Goal: Information Seeking & Learning: Learn about a topic

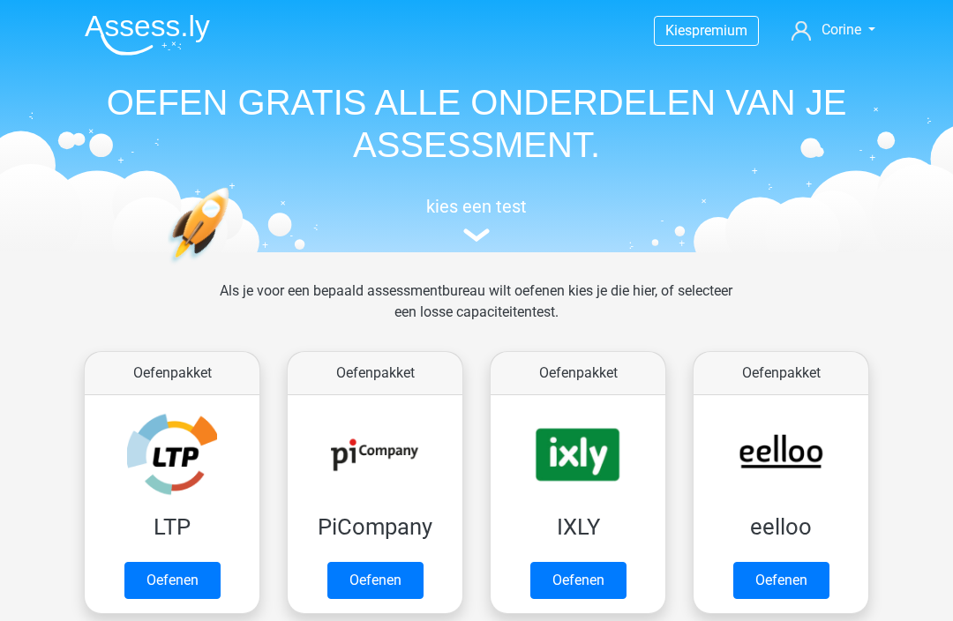
scroll to position [1037, 0]
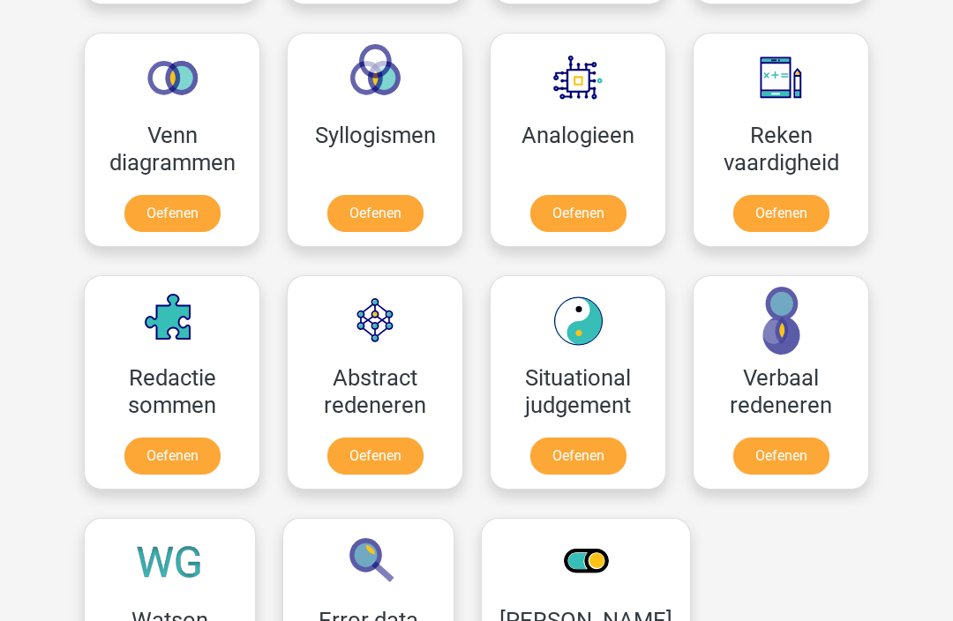
click at [579, 208] on link "Oefenen" at bounding box center [578, 213] width 96 height 37
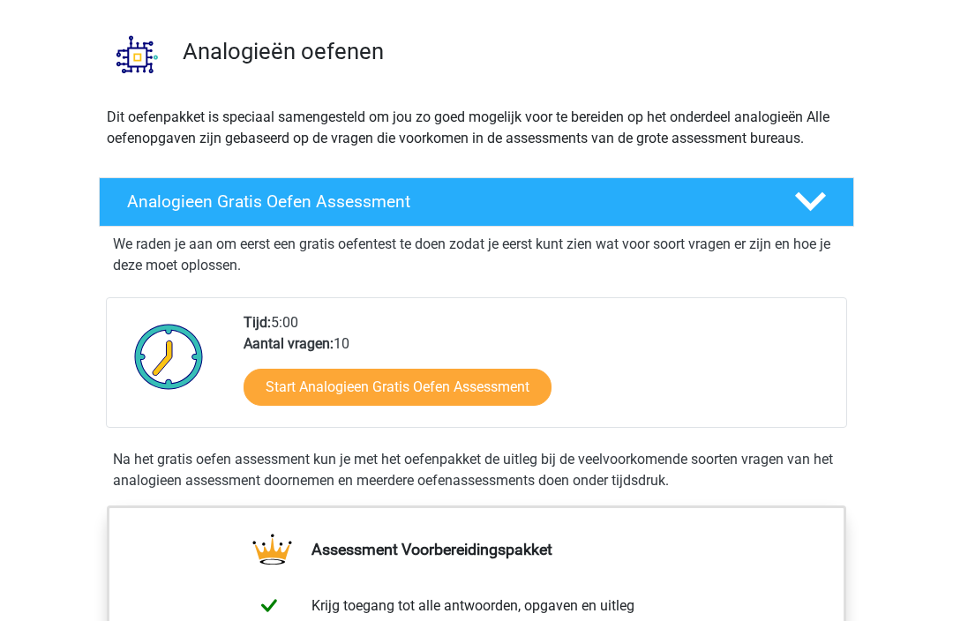
scroll to position [114, 0]
click at [495, 395] on link "Start Analogieen Gratis Oefen Assessment" at bounding box center [397, 387] width 308 height 37
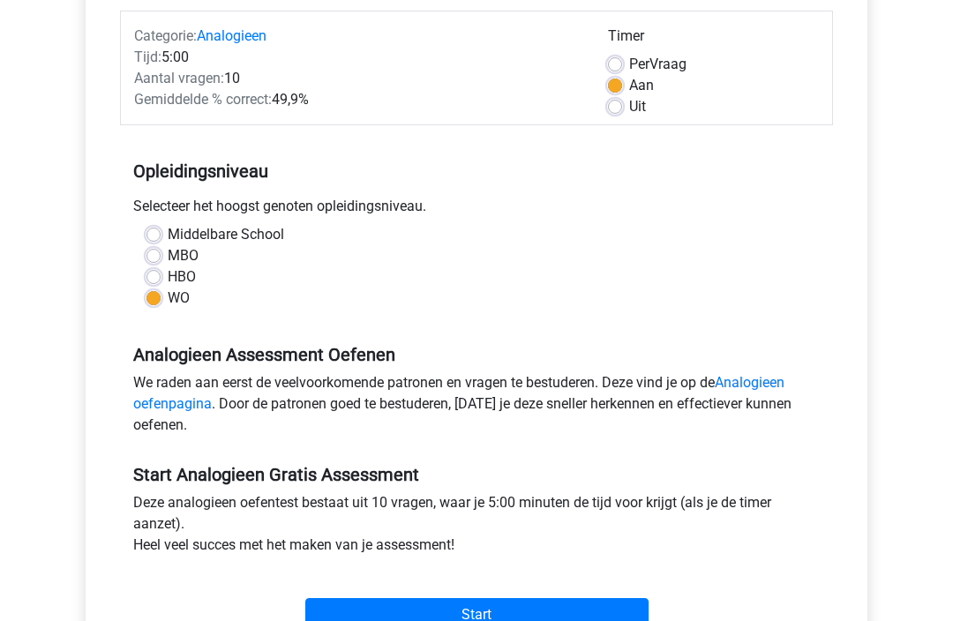
scroll to position [272, 0]
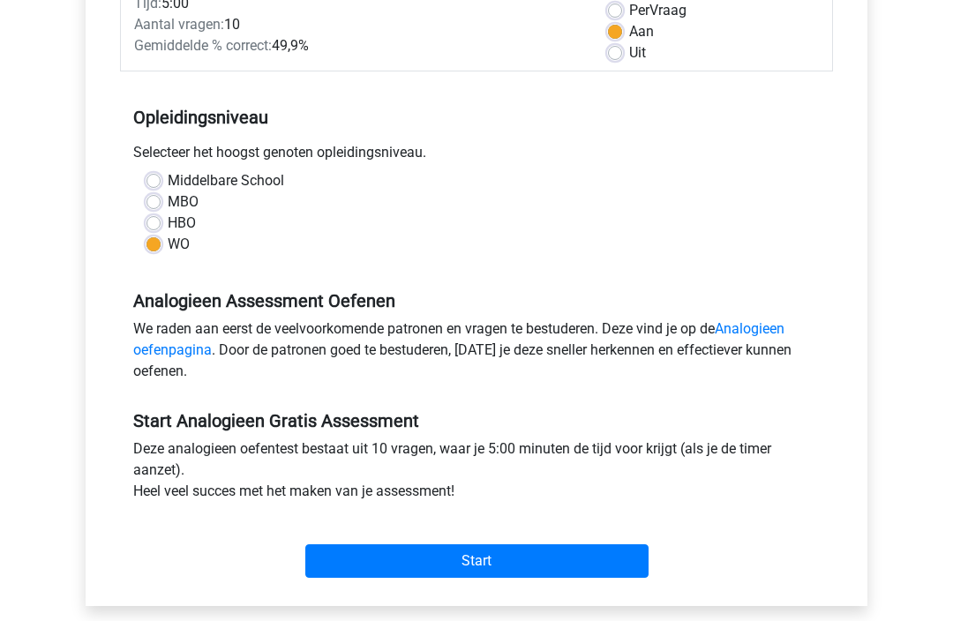
click at [572, 565] on input "Start" at bounding box center [476, 562] width 343 height 34
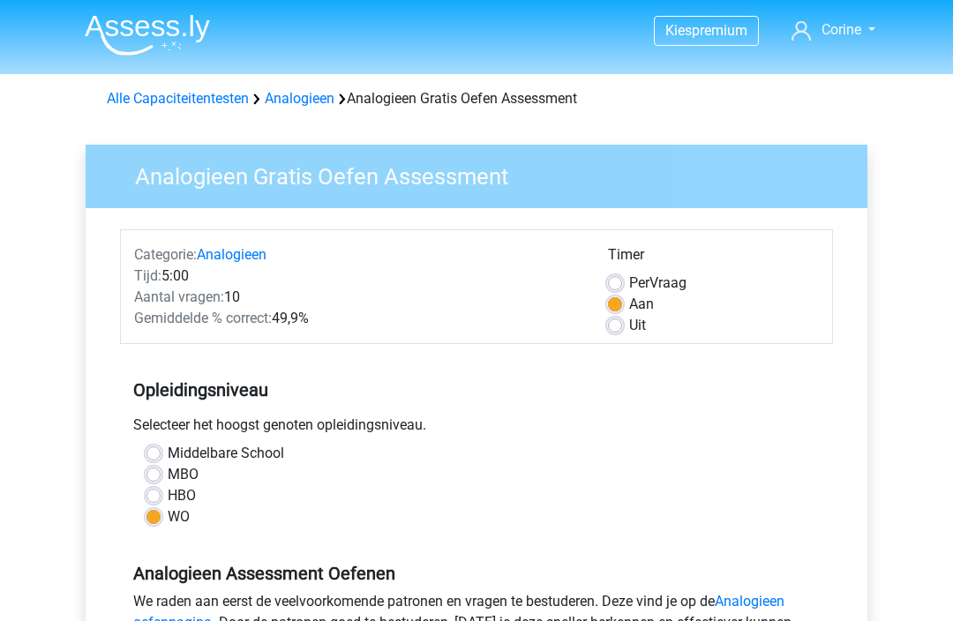
scroll to position [330, 0]
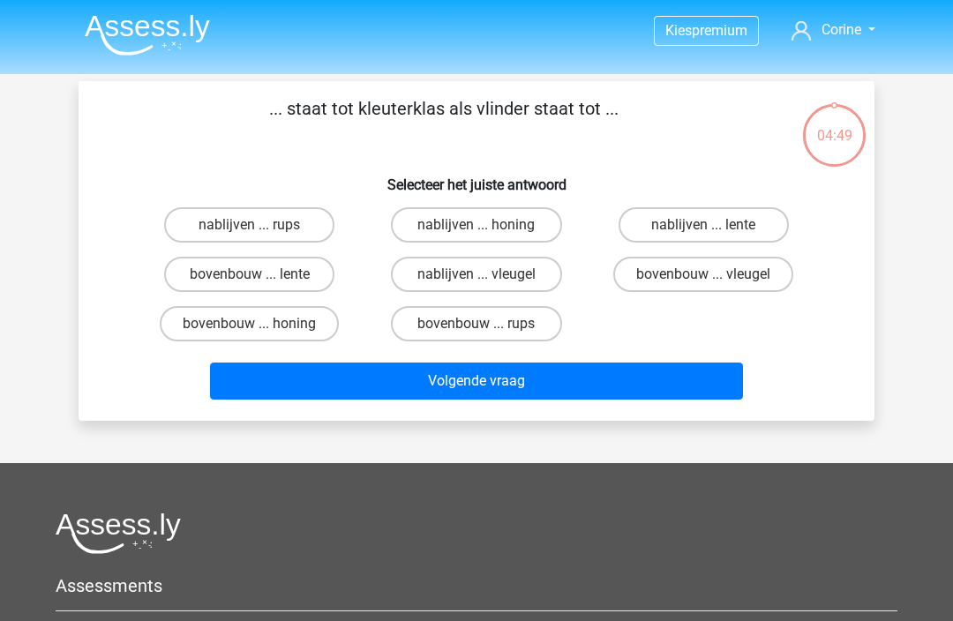
click at [519, 325] on label "bovenbouw ... rups" at bounding box center [476, 323] width 170 height 35
click at [488, 325] on input "bovenbouw ... rups" at bounding box center [481, 329] width 11 height 11
radio input "true"
click at [548, 386] on button "Volgende vraag" at bounding box center [477, 381] width 534 height 37
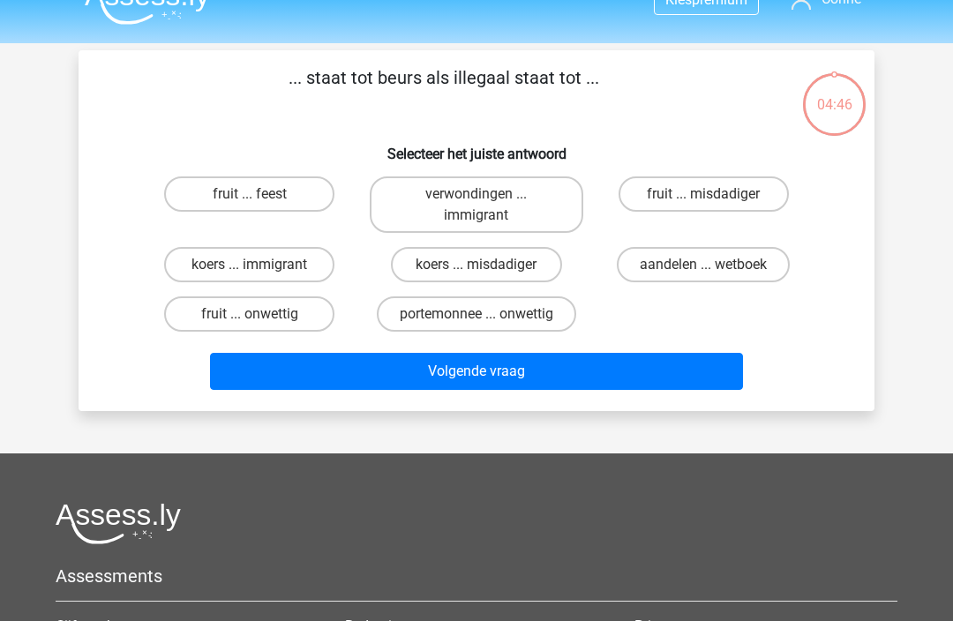
scroll to position [81, 0]
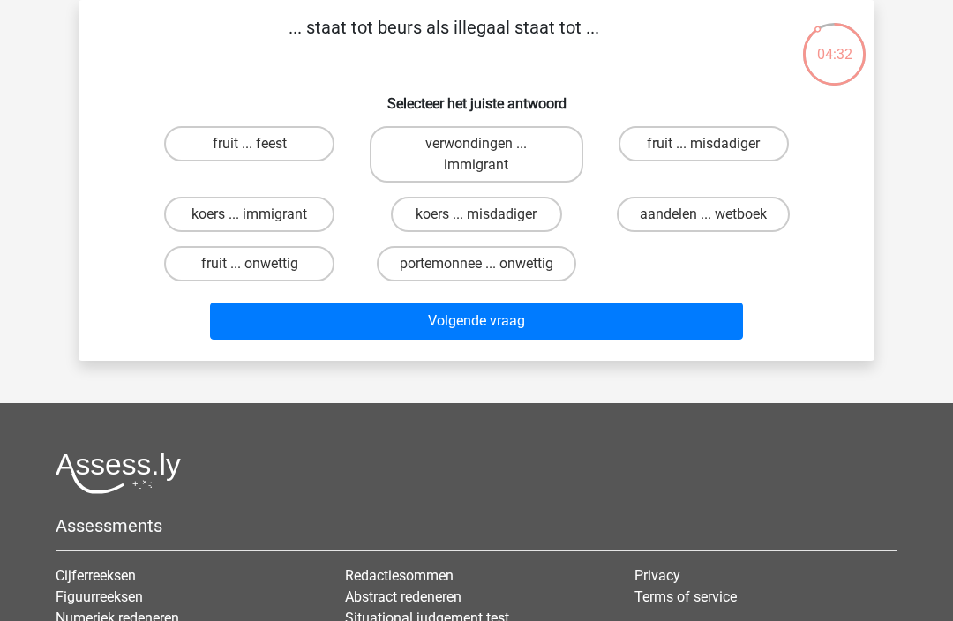
click at [547, 227] on label "koers ... misdadiger" at bounding box center [476, 214] width 170 height 35
click at [488, 226] on input "koers ... misdadiger" at bounding box center [481, 219] width 11 height 11
radio input "true"
click at [576, 329] on button "Volgende vraag" at bounding box center [477, 321] width 534 height 37
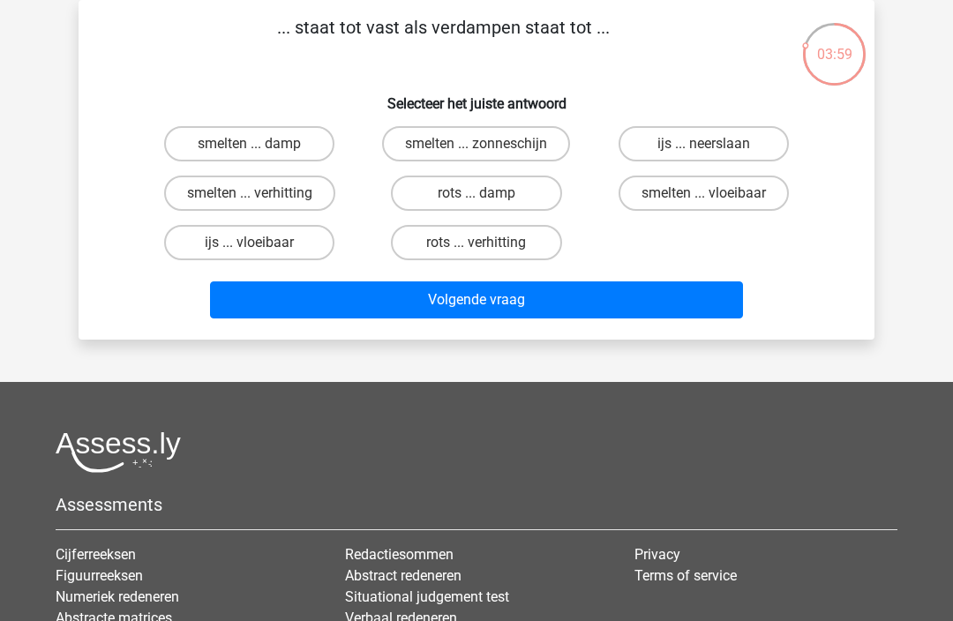
click at [258, 198] on input "smelten ... verhitting" at bounding box center [255, 198] width 11 height 11
radio input "true"
click at [480, 294] on button "Volgende vraag" at bounding box center [477, 299] width 534 height 37
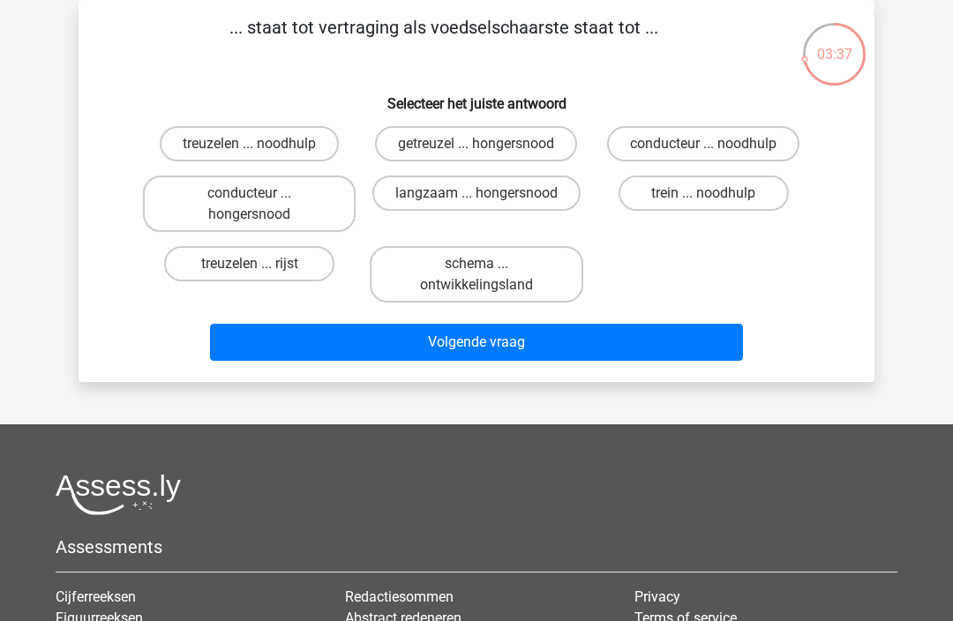
click at [522, 148] on label "getreuzel ... hongersnood" at bounding box center [476, 143] width 202 height 35
click at [488, 148] on input "getreuzel ... hongersnood" at bounding box center [481, 149] width 11 height 11
radio input "true"
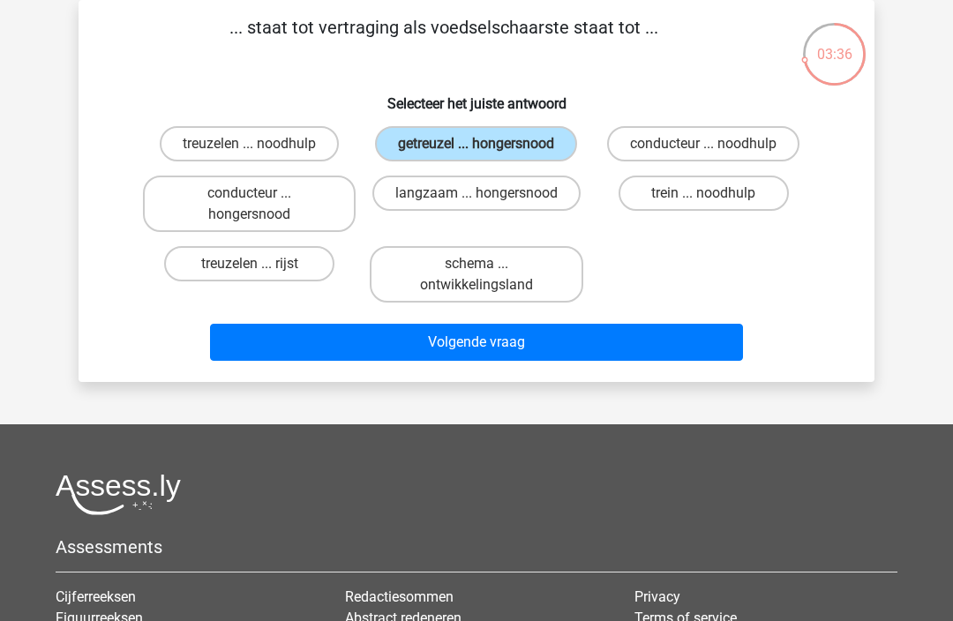
click at [624, 361] on button "Volgende vraag" at bounding box center [477, 342] width 534 height 37
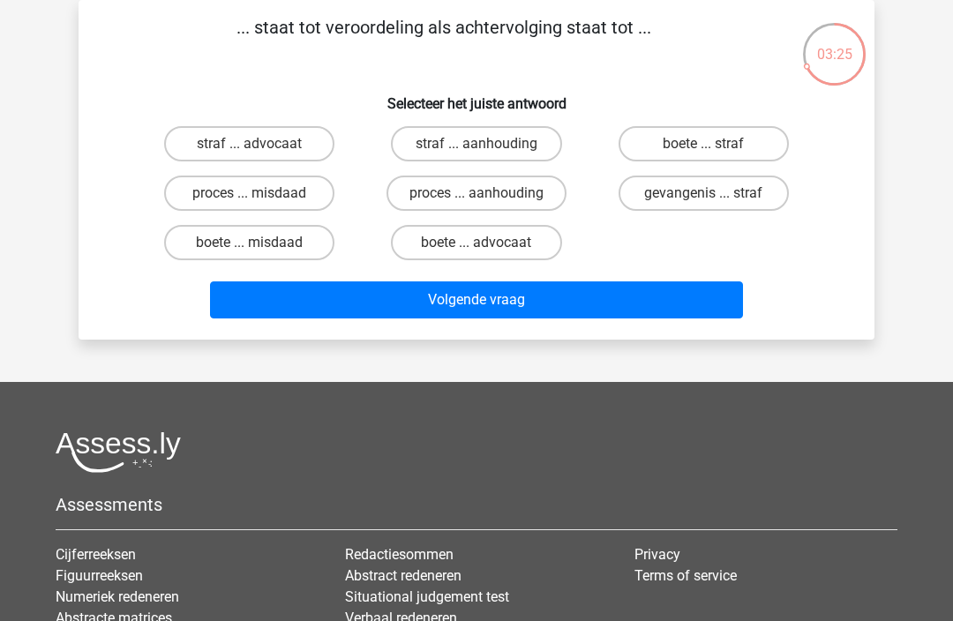
click at [522, 135] on label "straf ... aanhouding" at bounding box center [476, 143] width 170 height 35
click at [488, 144] on input "straf ... aanhouding" at bounding box center [481, 149] width 11 height 11
radio input "true"
click at [533, 312] on button "Volgende vraag" at bounding box center [477, 299] width 534 height 37
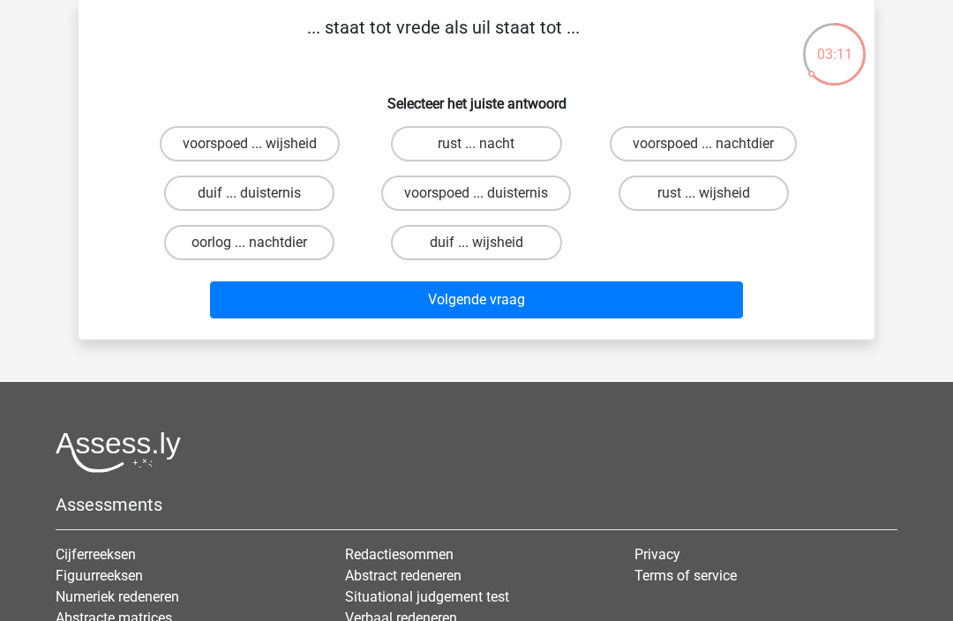
click at [506, 243] on label "duif ... wijsheid" at bounding box center [476, 242] width 170 height 35
click at [488, 243] on input "duif ... wijsheid" at bounding box center [481, 248] width 11 height 11
radio input "true"
click at [547, 289] on button "Volgende vraag" at bounding box center [477, 299] width 534 height 37
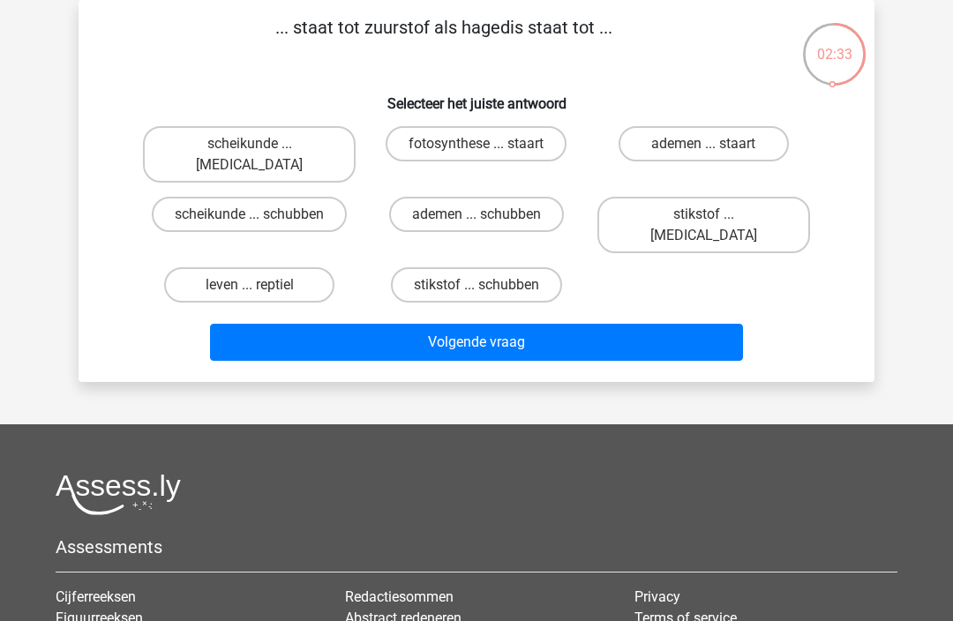
click at [514, 197] on label "ademen ... schubben" at bounding box center [476, 214] width 175 height 35
click at [488, 214] on input "ademen ... schubben" at bounding box center [481, 219] width 11 height 11
radio input "true"
click at [520, 324] on button "Volgende vraag" at bounding box center [477, 342] width 534 height 37
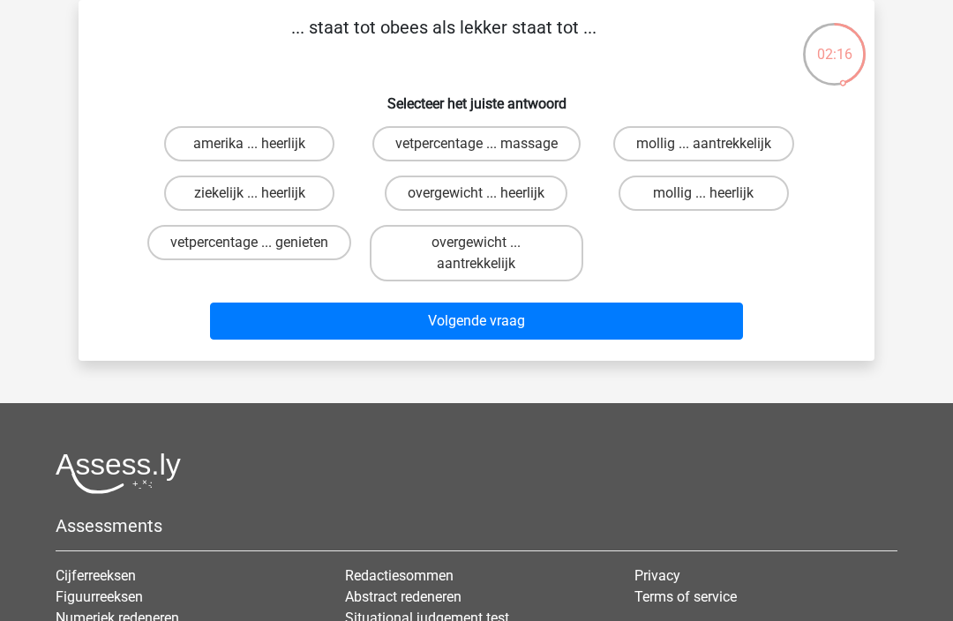
click at [536, 197] on label "overgewicht ... heerlijk" at bounding box center [476, 193] width 183 height 35
click at [488, 197] on input "overgewicht ... heerlijk" at bounding box center [481, 198] width 11 height 11
radio input "true"
click at [574, 320] on button "Volgende vraag" at bounding box center [477, 321] width 534 height 37
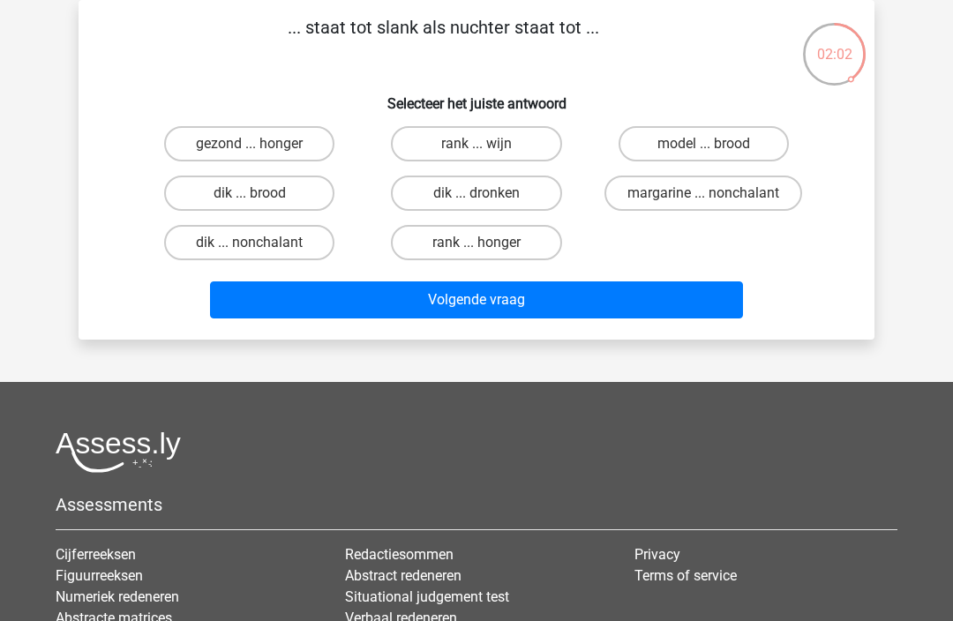
click at [503, 195] on label "dik ... dronken" at bounding box center [476, 193] width 170 height 35
click at [488, 195] on input "dik ... dronken" at bounding box center [481, 198] width 11 height 11
radio input "true"
click at [559, 302] on button "Volgende vraag" at bounding box center [477, 299] width 534 height 37
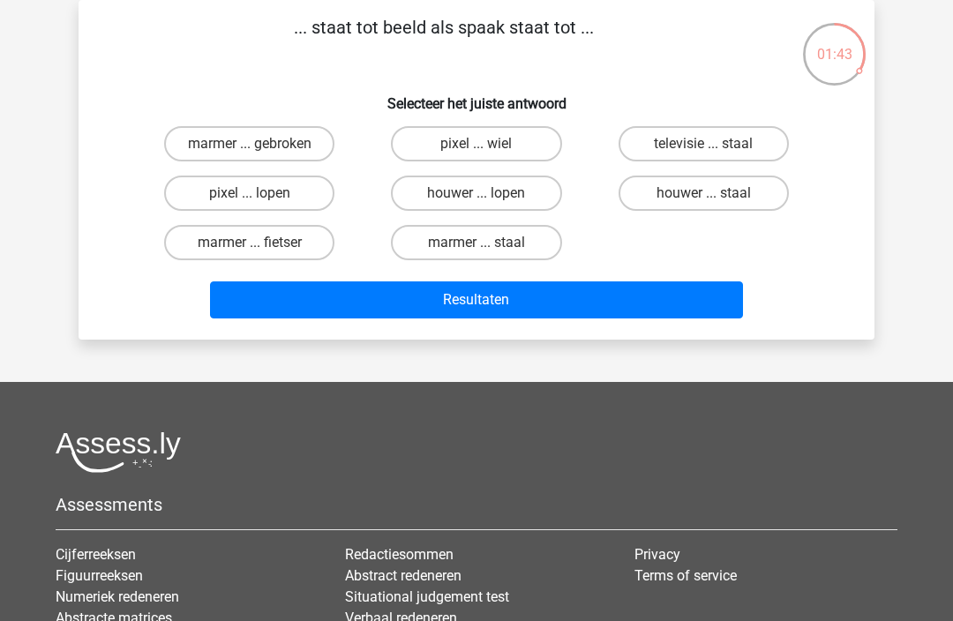
click at [500, 153] on label "pixel ... wiel" at bounding box center [476, 143] width 170 height 35
click at [488, 153] on input "pixel ... wiel" at bounding box center [481, 149] width 11 height 11
radio input "true"
click at [539, 307] on button "Resultaten" at bounding box center [477, 299] width 534 height 37
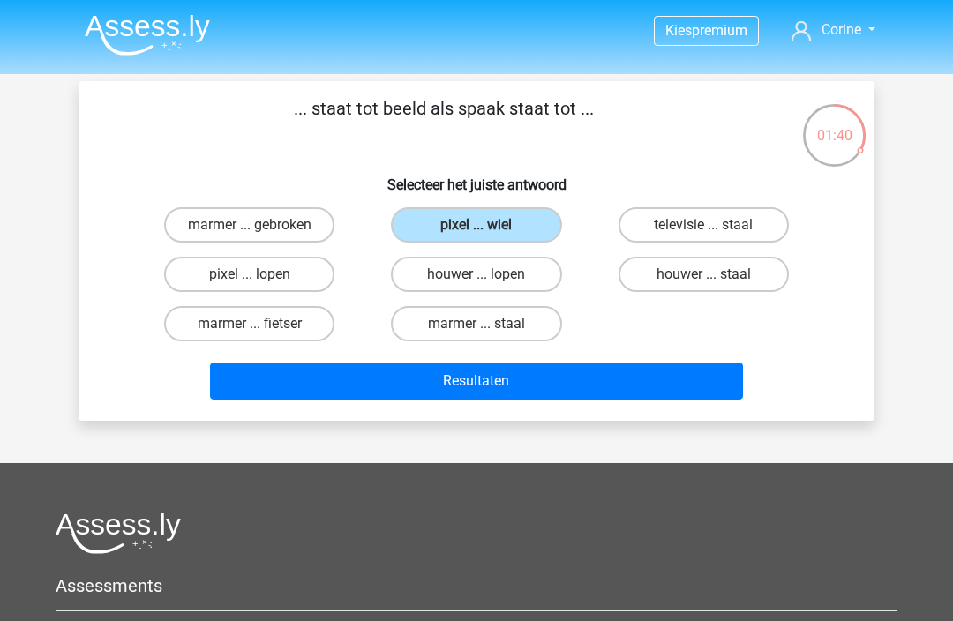
scroll to position [80, 0]
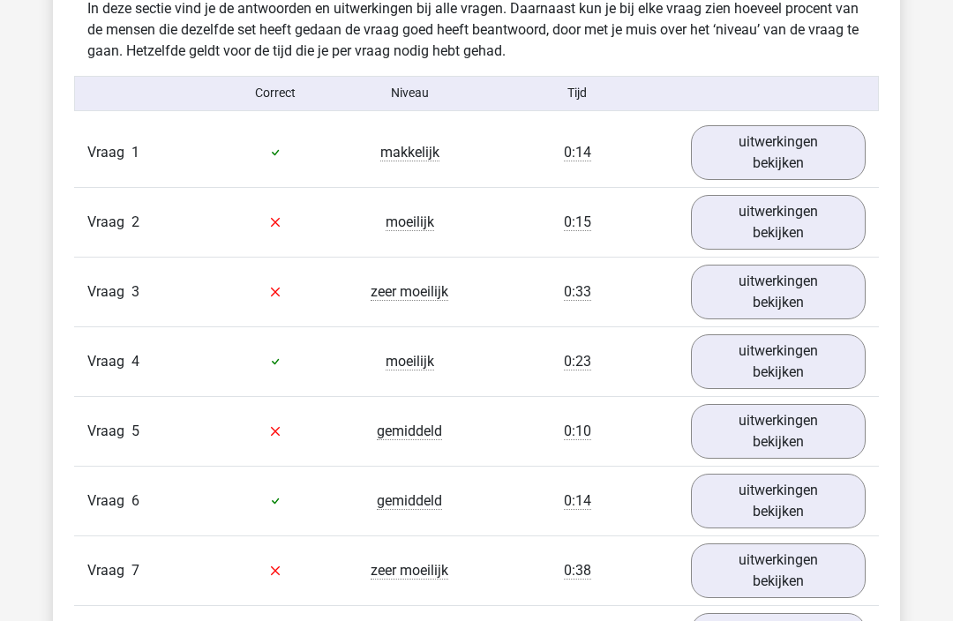
scroll to position [1407, 0]
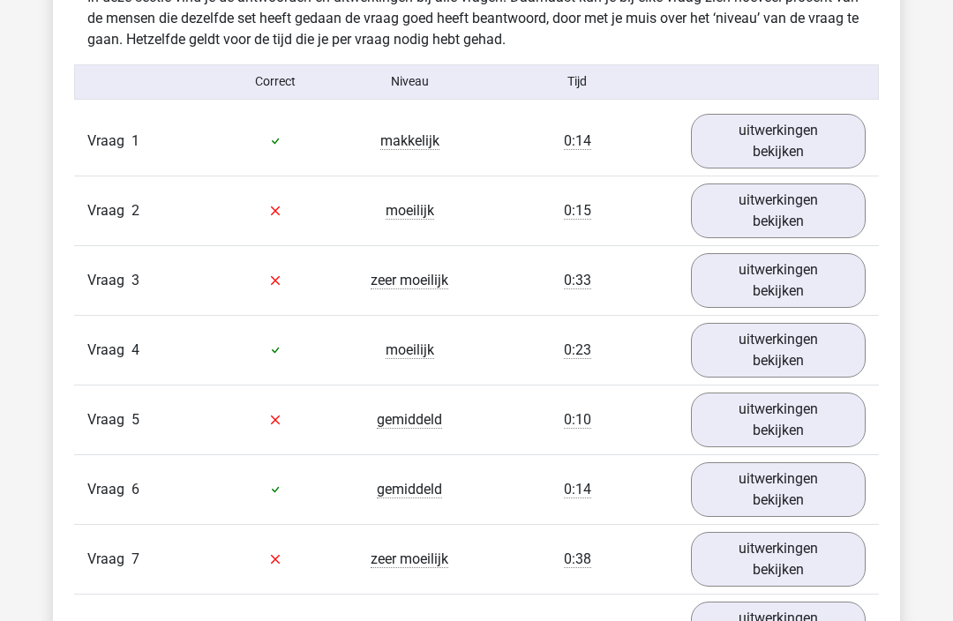
click at [787, 208] on link "uitwerkingen bekijken" at bounding box center [778, 210] width 175 height 55
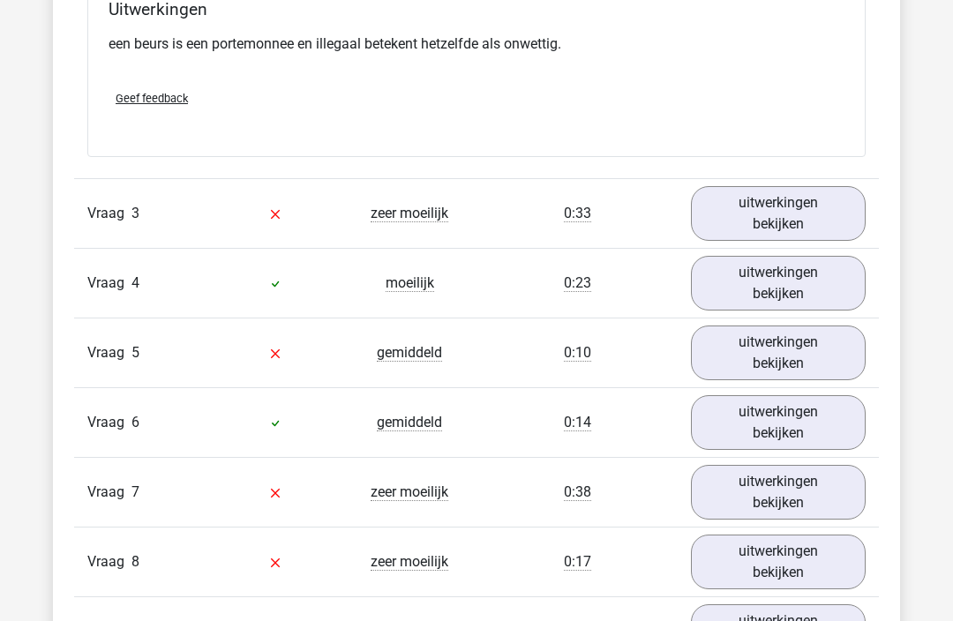
click at [796, 206] on link "uitwerkingen bekijken" at bounding box center [778, 214] width 175 height 55
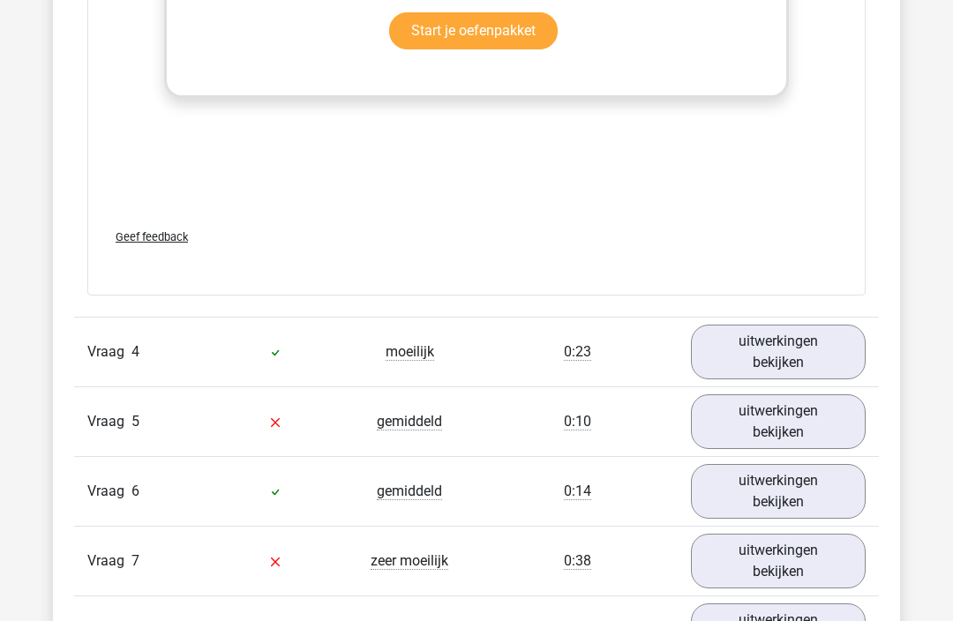
scroll to position [2782, 0]
click at [785, 432] on link "uitwerkingen bekijken" at bounding box center [778, 420] width 175 height 55
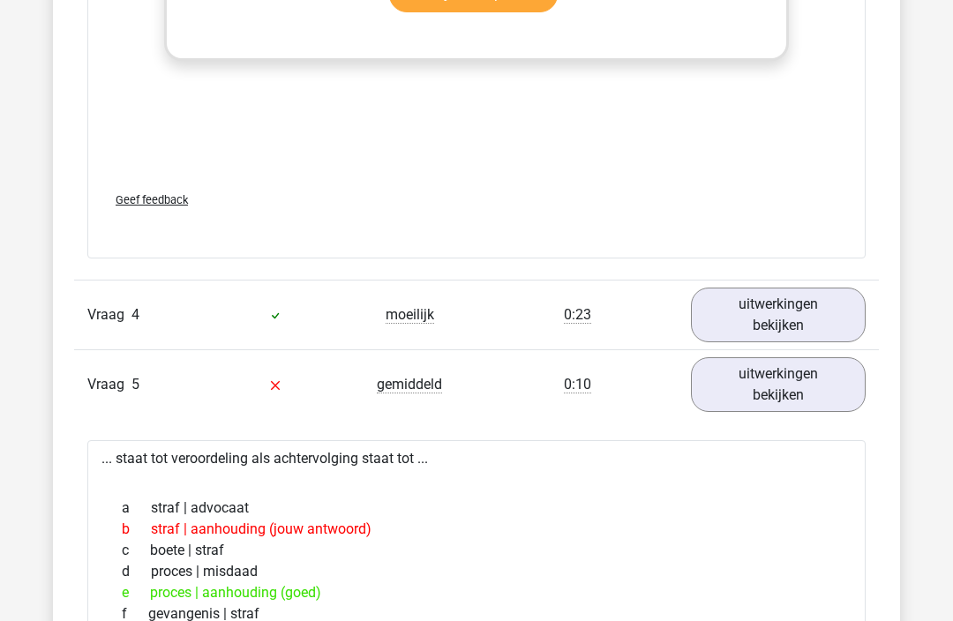
scroll to position [2819, 0]
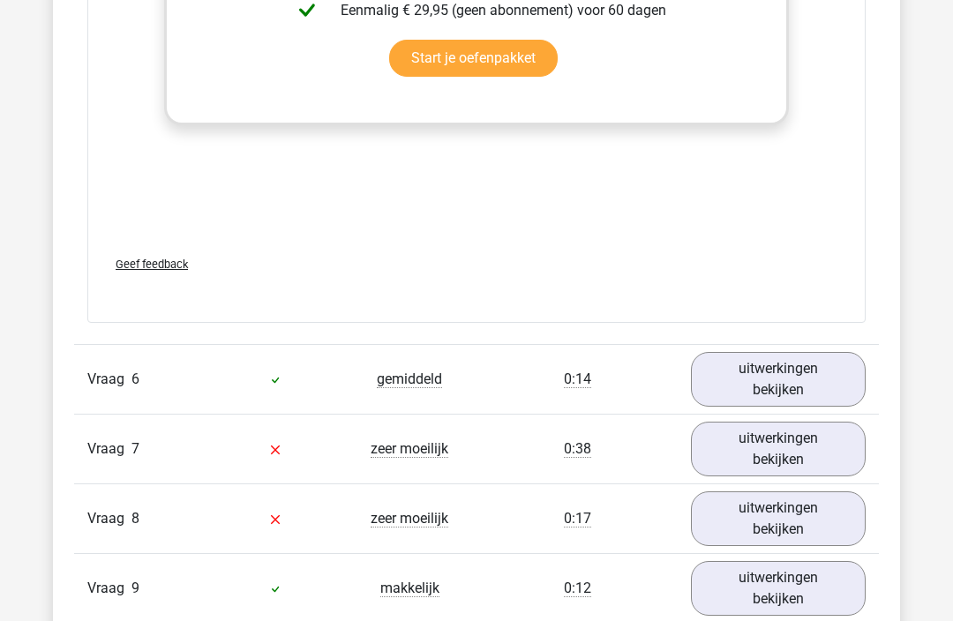
click at [785, 453] on link "uitwerkingen bekijken" at bounding box center [778, 449] width 175 height 55
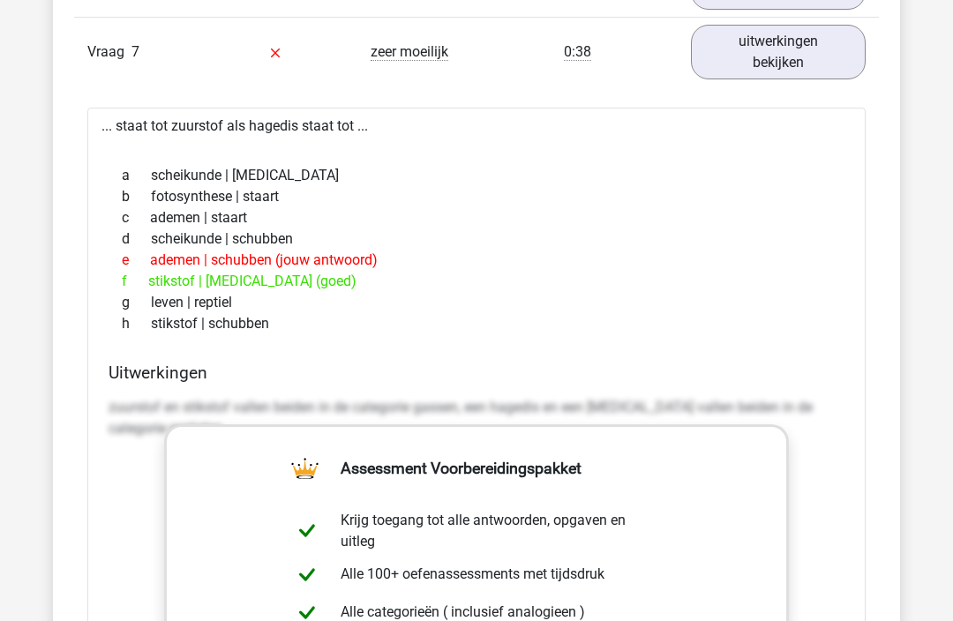
scroll to position [4306, 0]
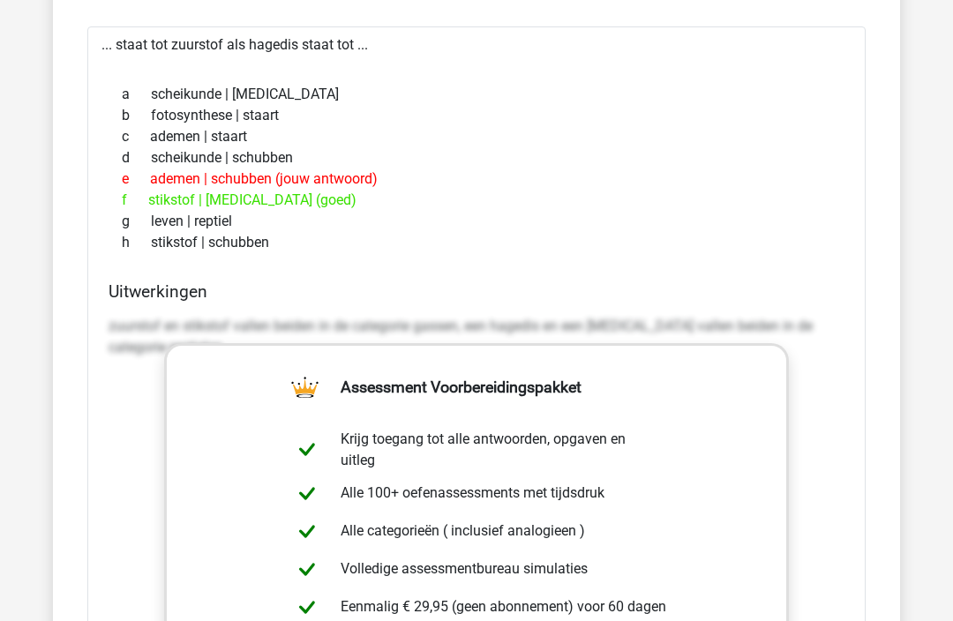
click at [816, 404] on div "zuurstof en stikstof vallen beiden in de categorie gassen, een hagedis en een k…" at bounding box center [477, 573] width 736 height 529
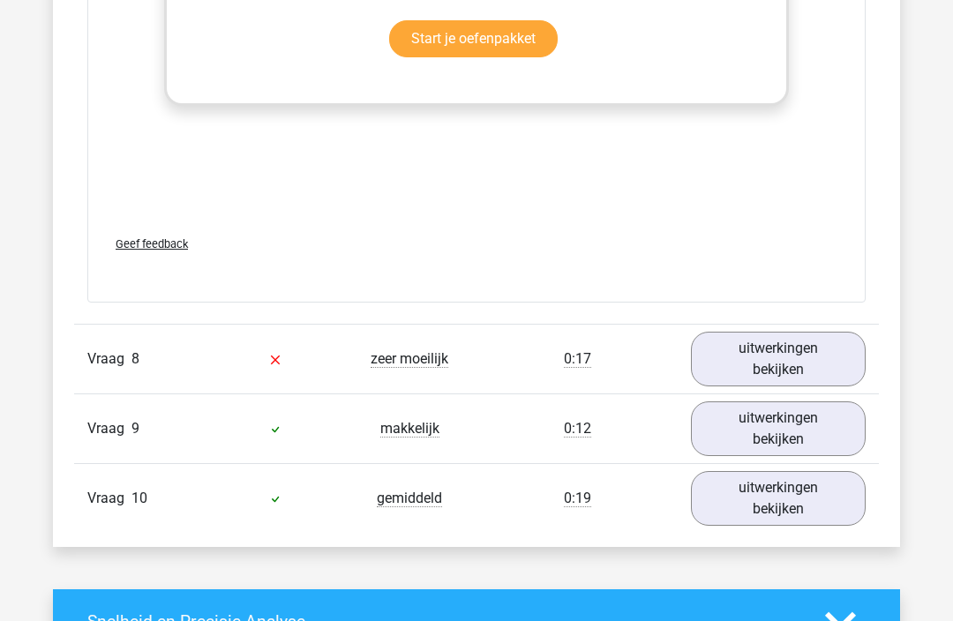
click at [786, 366] on link "uitwerkingen bekijken" at bounding box center [778, 360] width 175 height 55
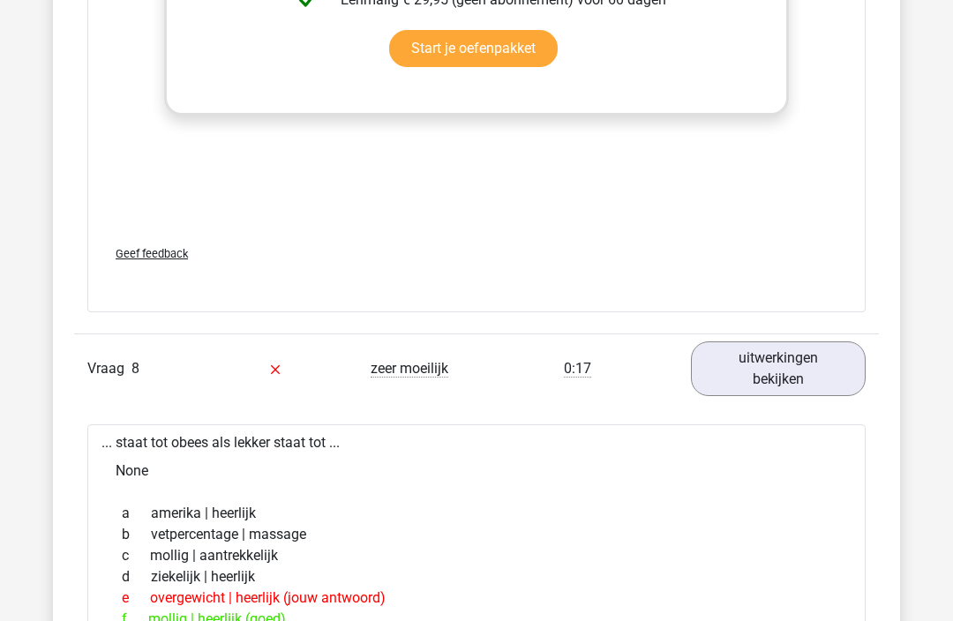
scroll to position [4885, 0]
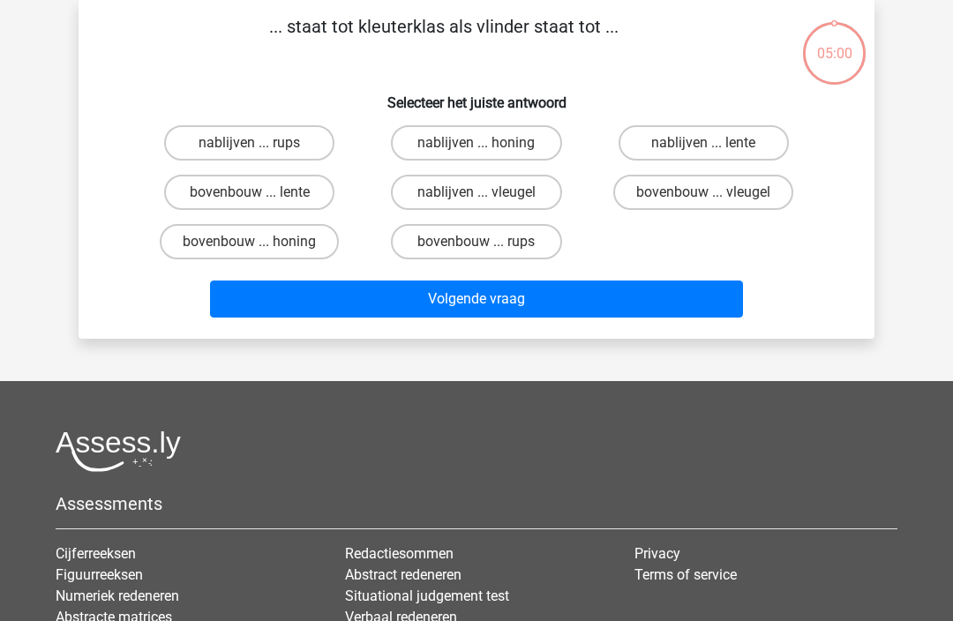
scroll to position [81, 0]
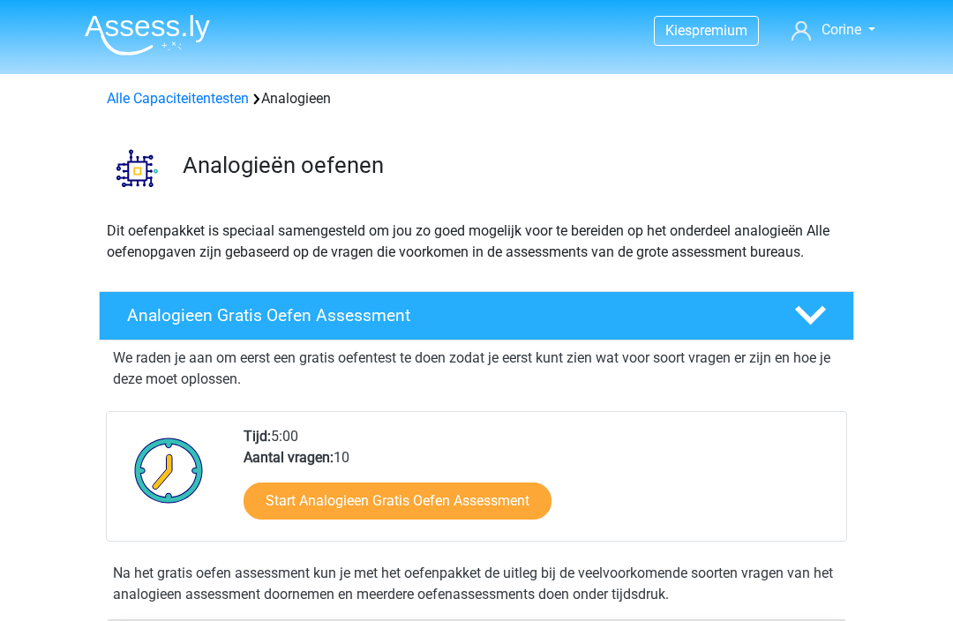
scroll to position [173, 0]
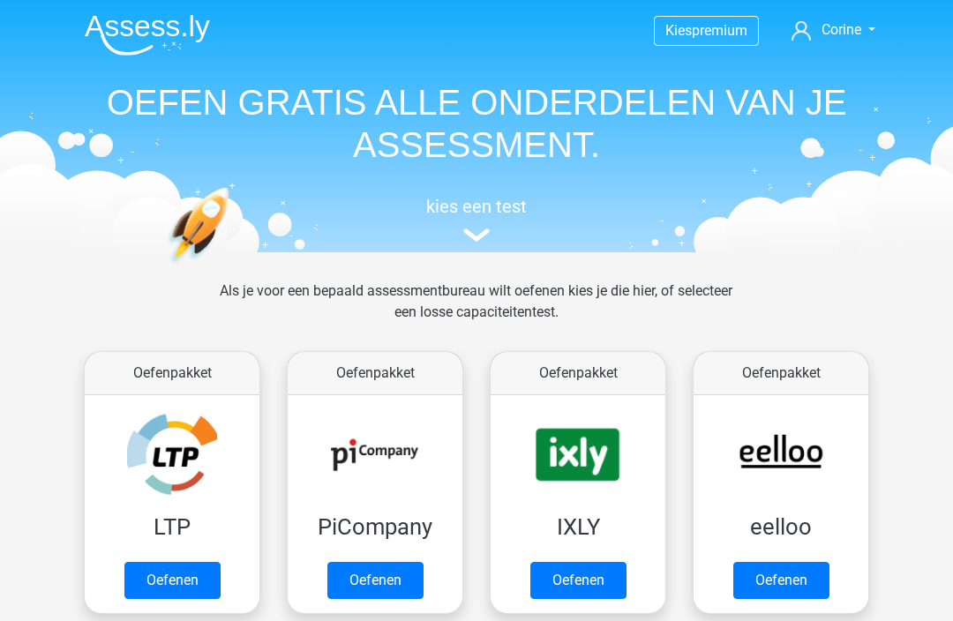
scroll to position [1037, 0]
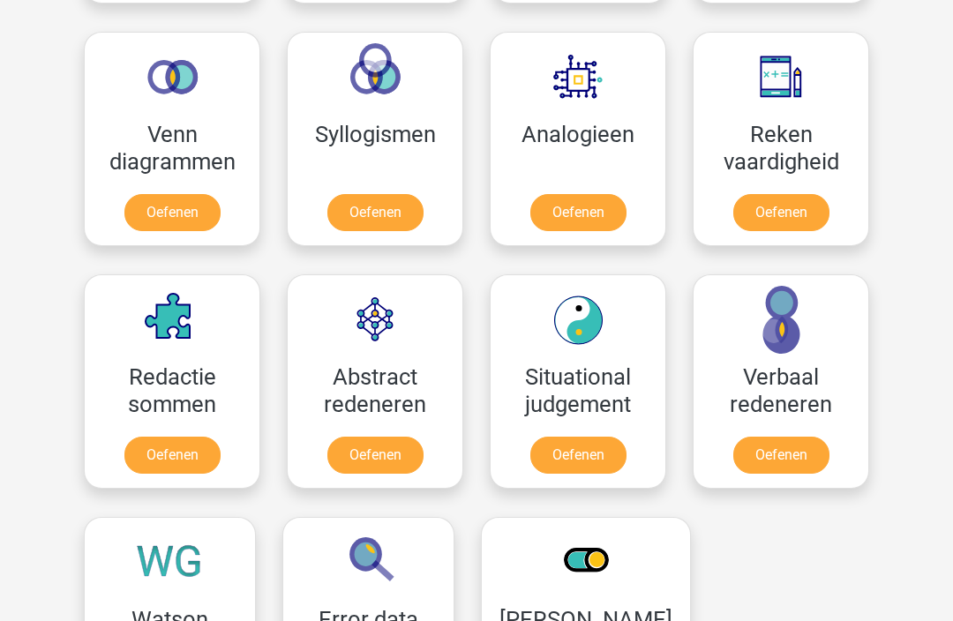
click at [390, 200] on link "Oefenen" at bounding box center [375, 213] width 96 height 37
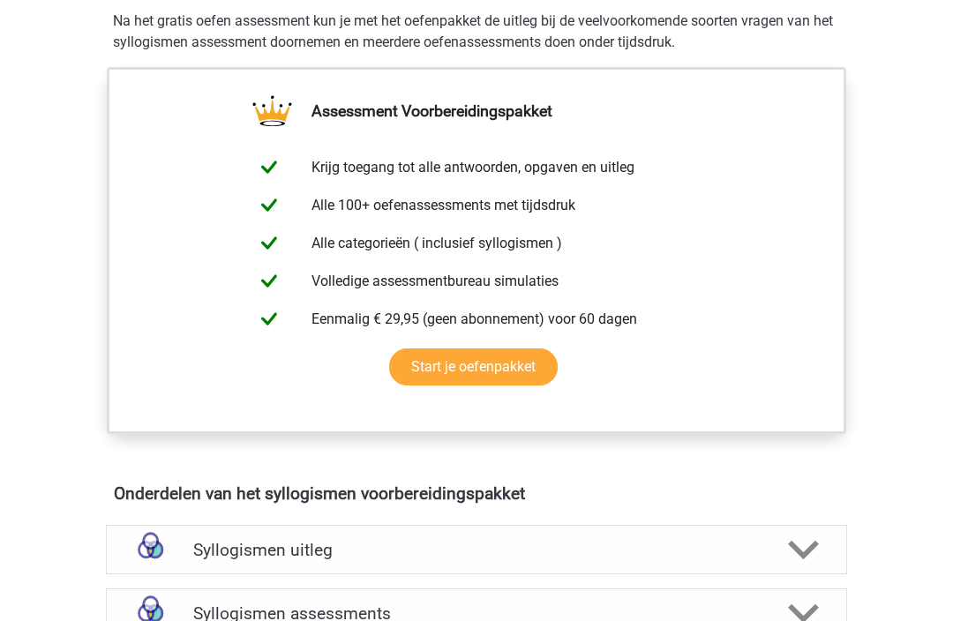
click at [797, 550] on polygon at bounding box center [803, 550] width 31 height 19
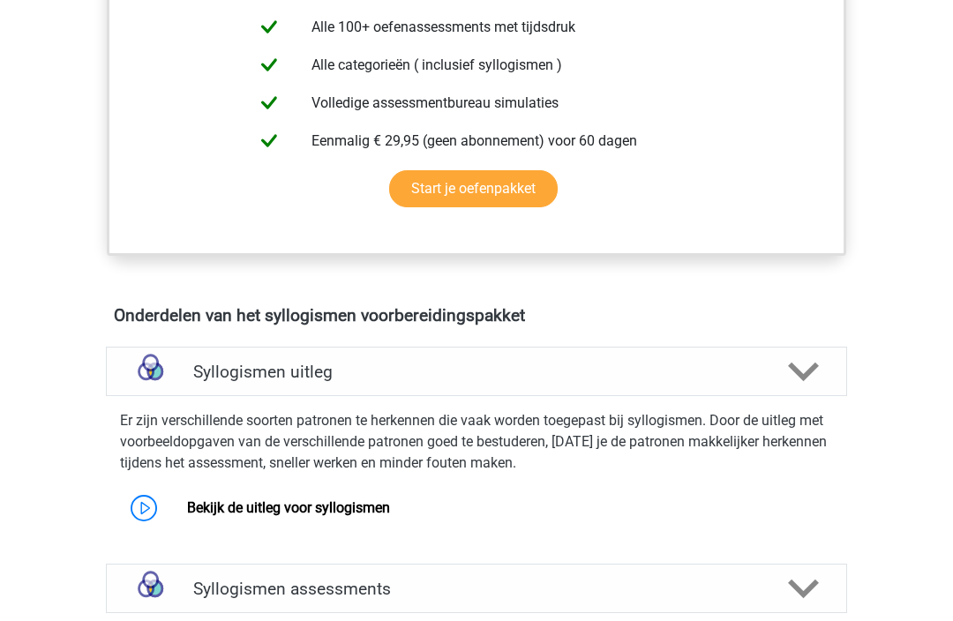
scroll to position [731, 0]
click at [792, 584] on polygon at bounding box center [803, 587] width 31 height 19
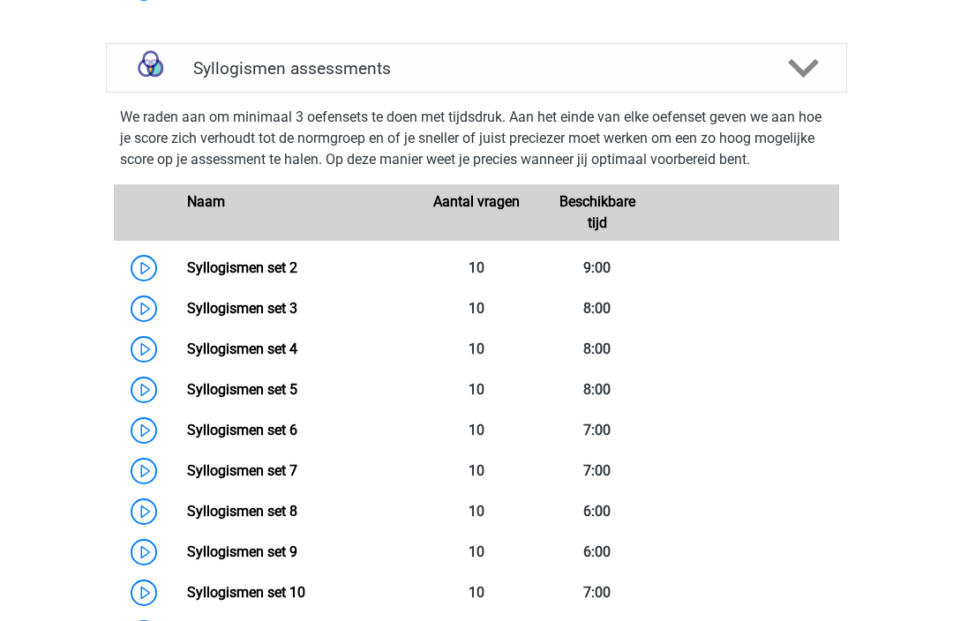
scroll to position [1250, 0]
click at [264, 264] on link "Syllogismen set 2" at bounding box center [242, 268] width 110 height 17
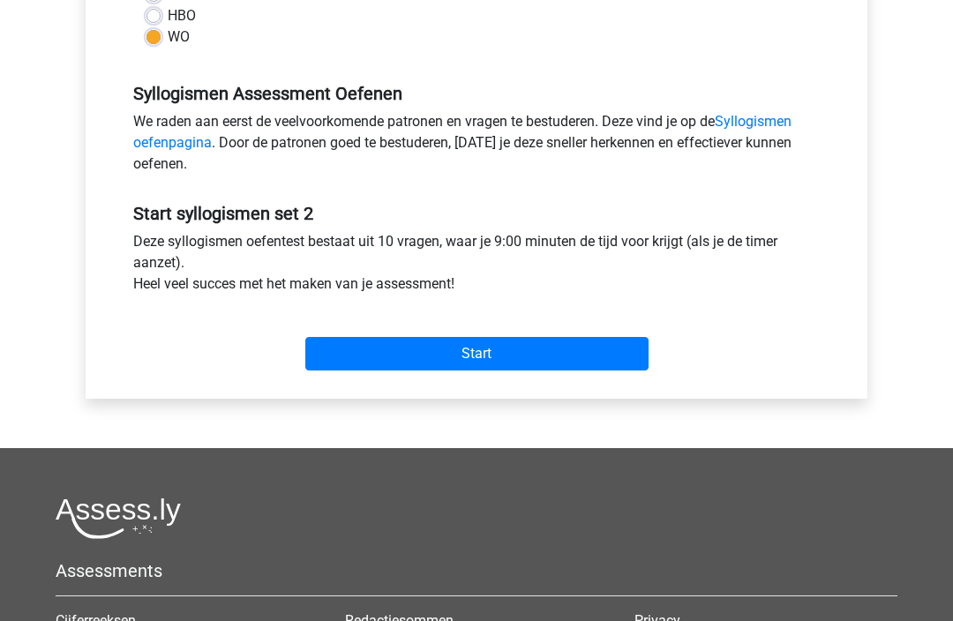
scroll to position [479, 0]
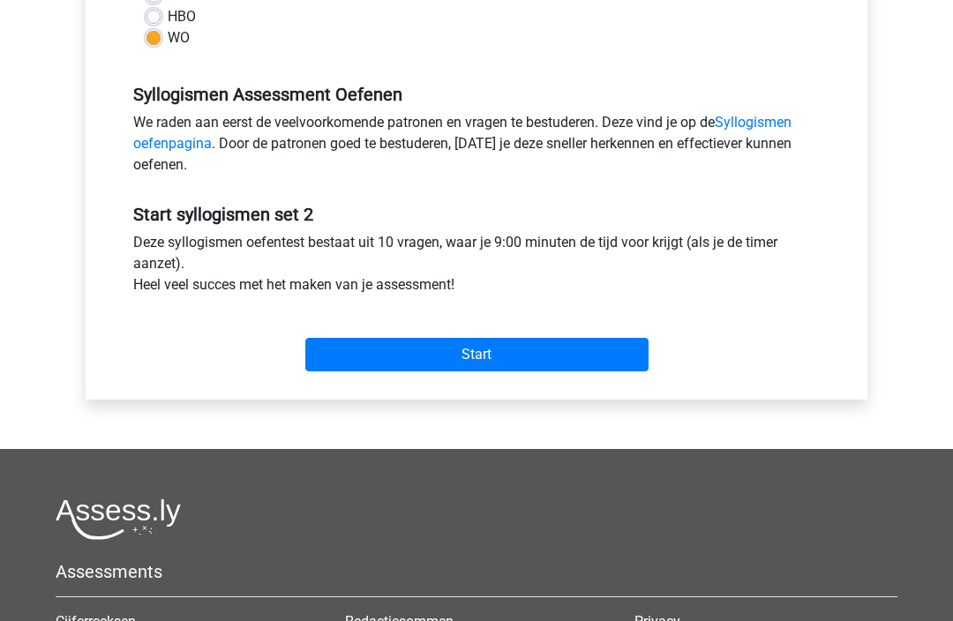
click at [555, 370] on input "Start" at bounding box center [476, 355] width 343 height 34
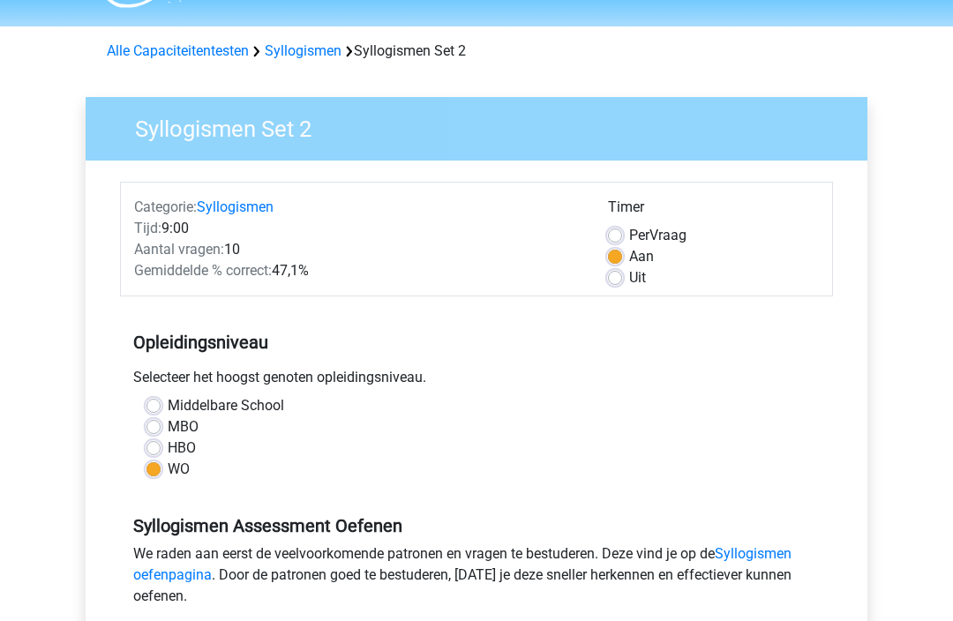
scroll to position [0, 0]
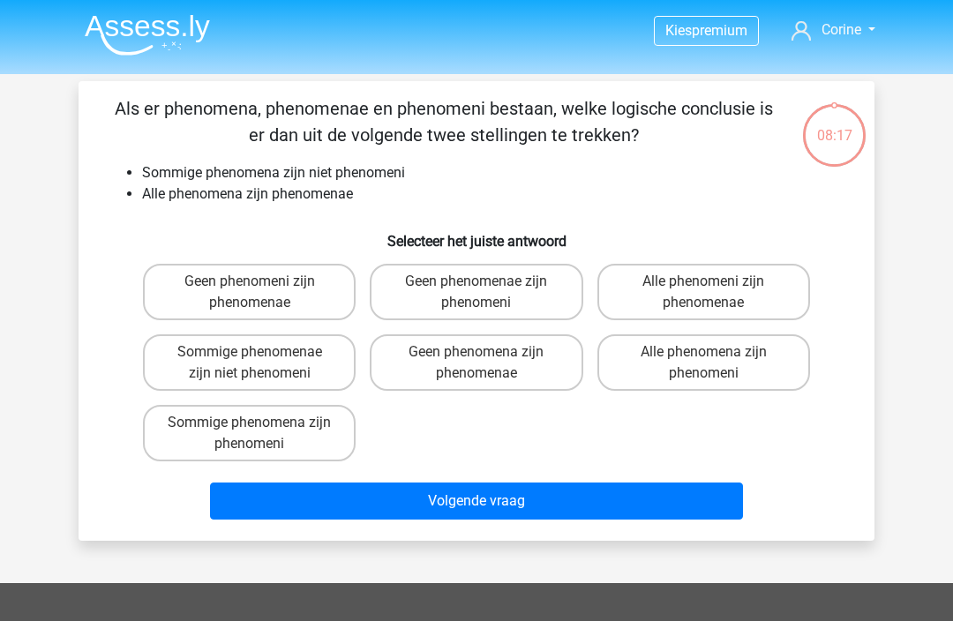
click at [187, 298] on label "Geen phenomeni zijn phenomenae" at bounding box center [249, 292] width 213 height 56
click at [250, 293] on input "Geen phenomeni zijn phenomenae" at bounding box center [255, 286] width 11 height 11
radio input "true"
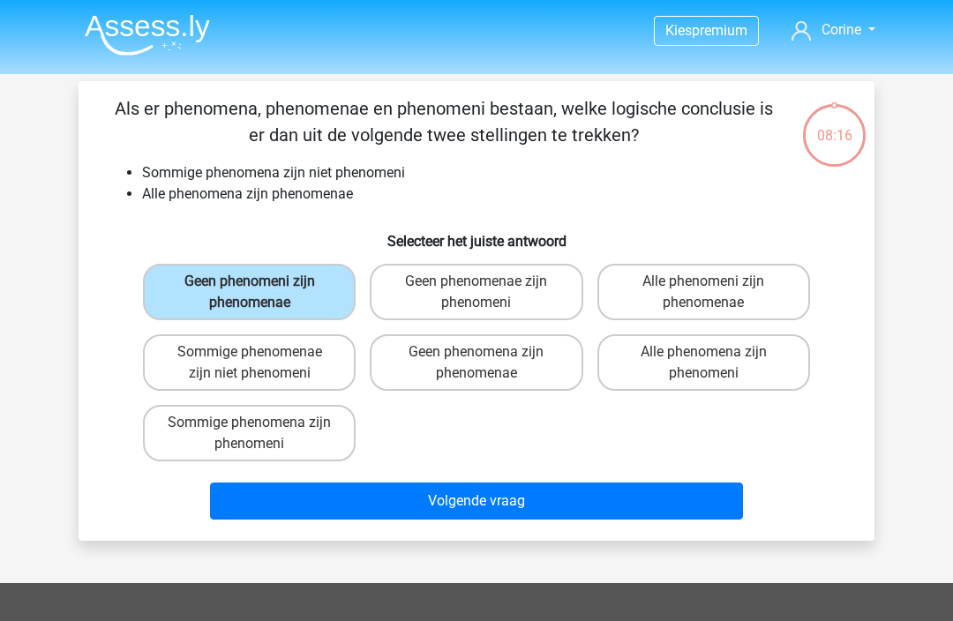
click at [419, 515] on button "Volgende vraag" at bounding box center [477, 501] width 534 height 37
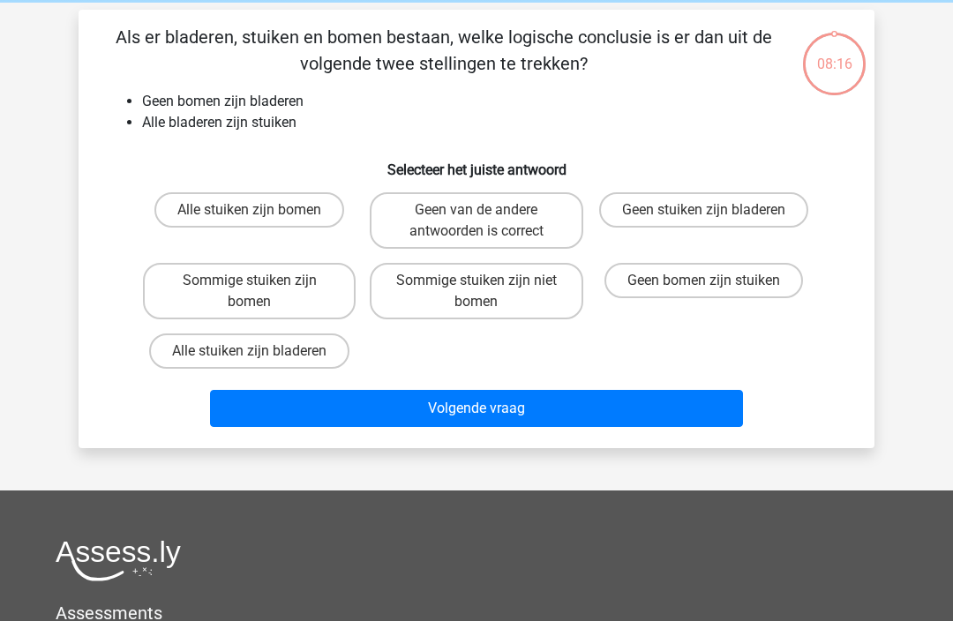
scroll to position [81, 0]
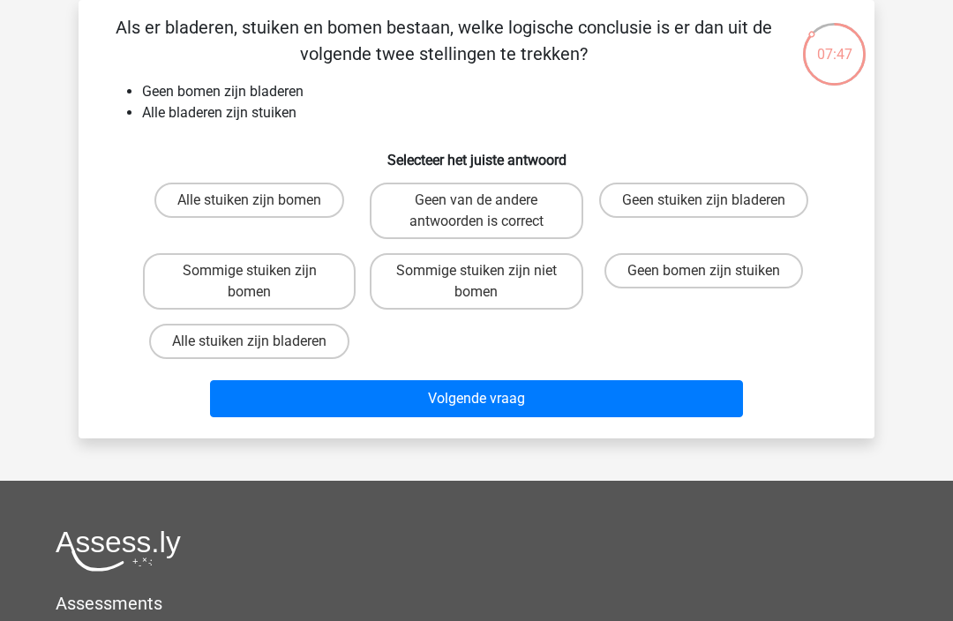
click at [199, 341] on label "Alle stuiken zijn bladeren" at bounding box center [249, 341] width 200 height 35
click at [250, 341] on input "Alle stuiken zijn bladeren" at bounding box center [255, 346] width 11 height 11
radio input "true"
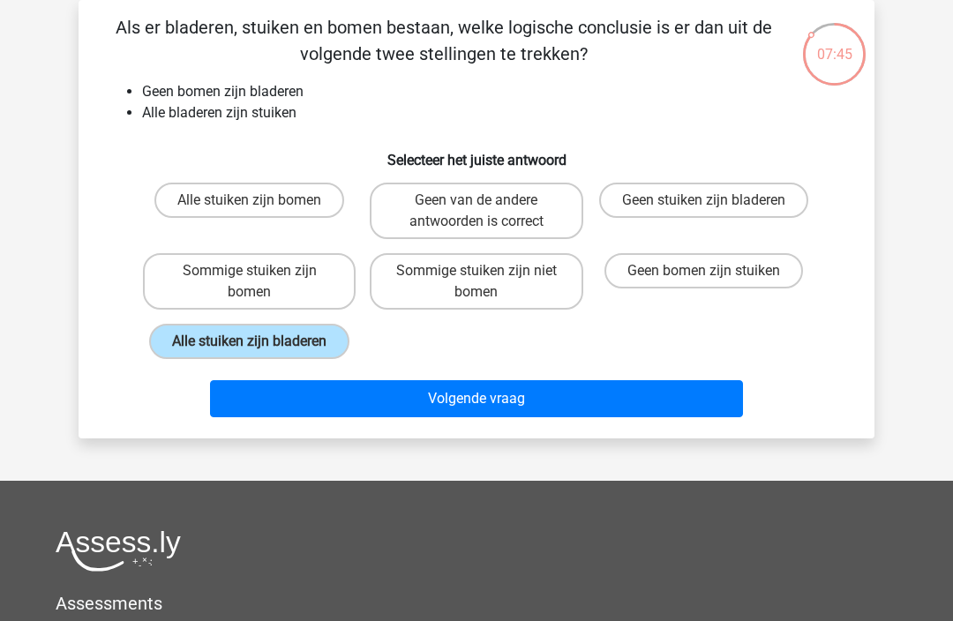
click at [328, 398] on button "Volgende vraag" at bounding box center [477, 398] width 534 height 37
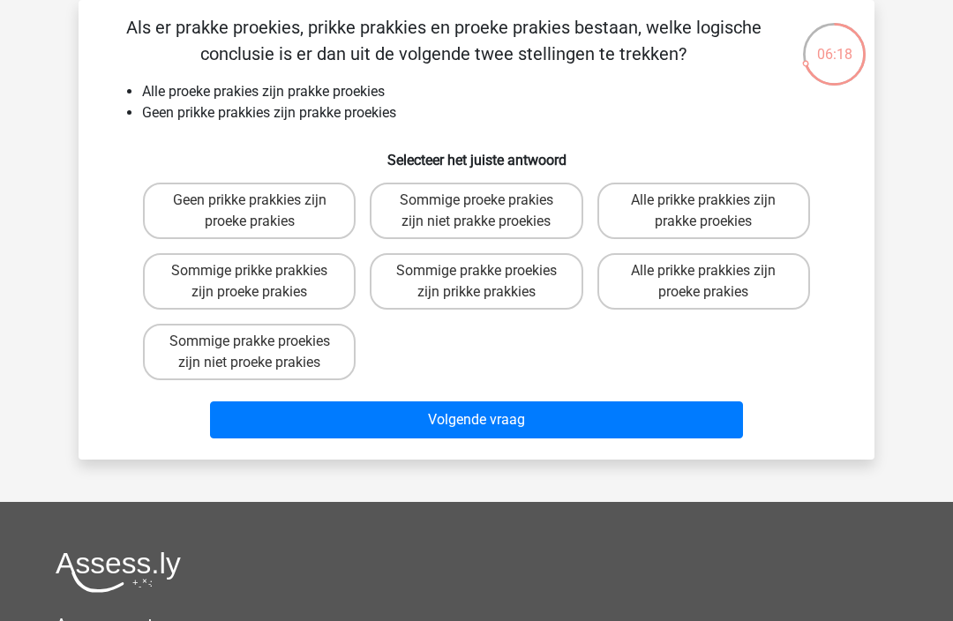
click at [728, 280] on label "Alle prikke prakkies zijn proeke prakies" at bounding box center [703, 281] width 213 height 56
click at [715, 280] on input "Alle prikke prakkies zijn proeke prakies" at bounding box center [708, 276] width 11 height 11
radio input "true"
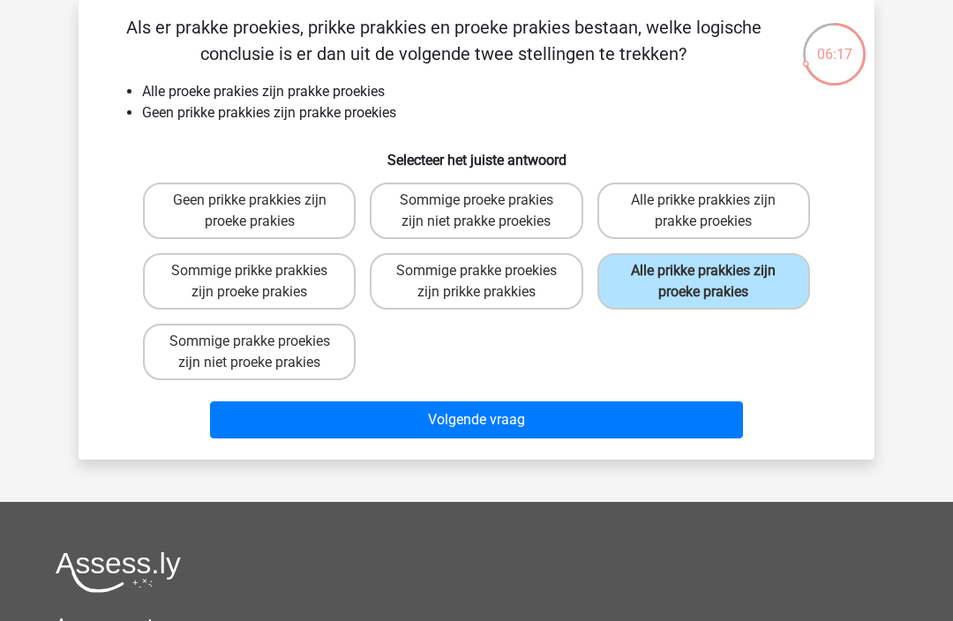
click at [584, 425] on button "Volgende vraag" at bounding box center [477, 419] width 534 height 37
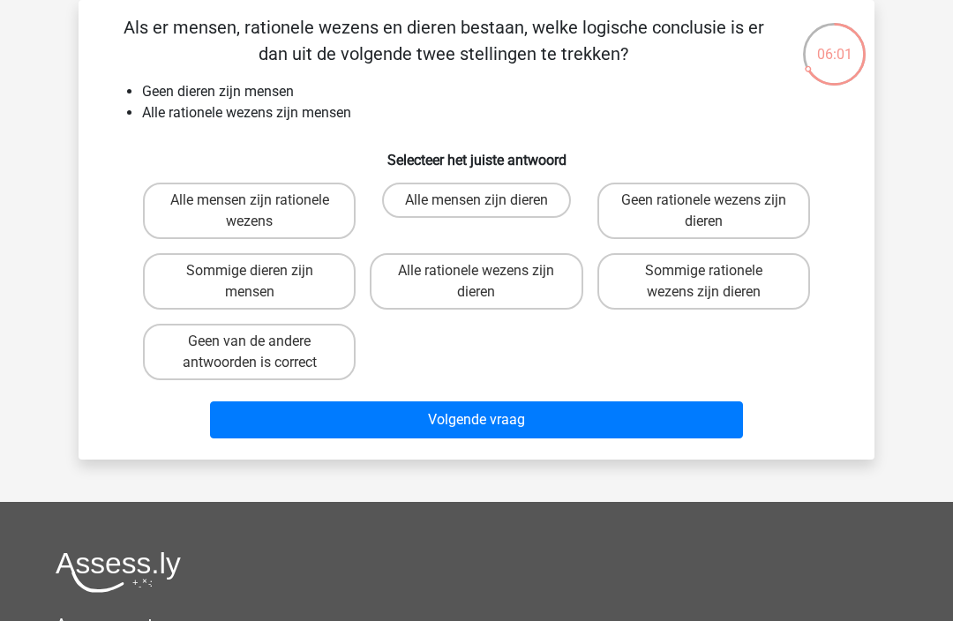
click at [952, 610] on html "Kies premium Corine talsmadanoe@home.nl" at bounding box center [476, 443] width 953 height 1049
click at [759, 217] on label "Geen rationele wezens zijn dieren" at bounding box center [703, 211] width 213 height 56
click at [715, 212] on input "Geen rationele wezens zijn dieren" at bounding box center [708, 205] width 11 height 11
radio input "true"
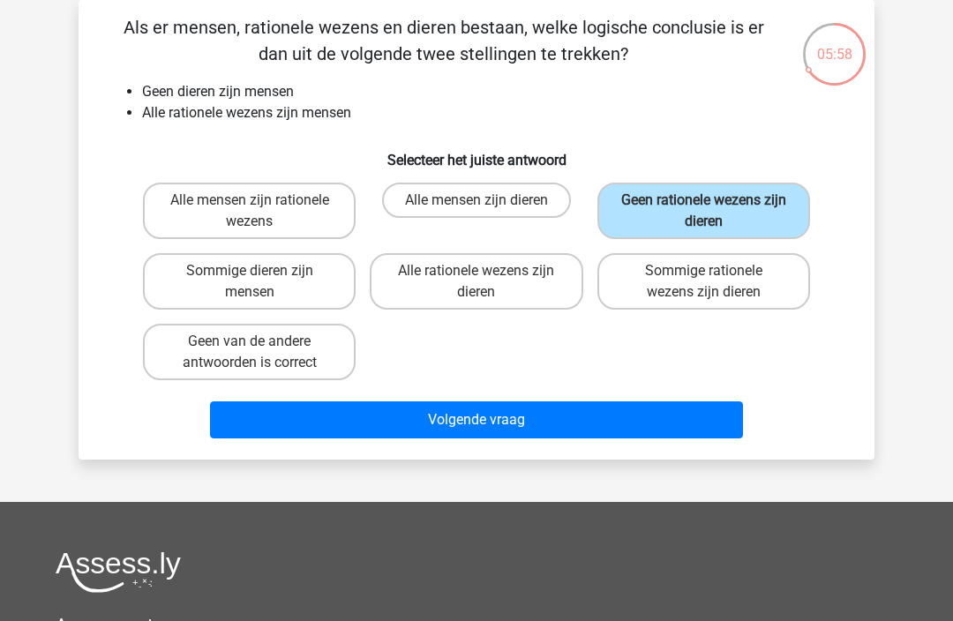
click at [588, 430] on button "Volgende vraag" at bounding box center [477, 419] width 534 height 37
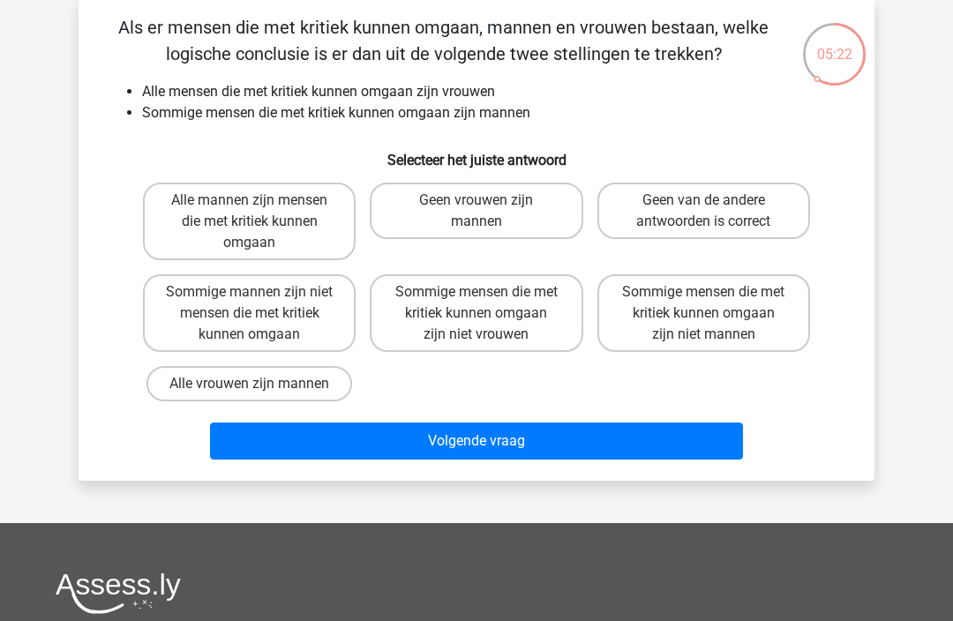
click at [530, 319] on label "Sommige mensen die met kritiek kunnen omgaan zijn niet vrouwen" at bounding box center [476, 313] width 213 height 78
click at [488, 303] on input "Sommige mensen die met kritiek kunnen omgaan zijn niet vrouwen" at bounding box center [481, 297] width 11 height 11
radio input "true"
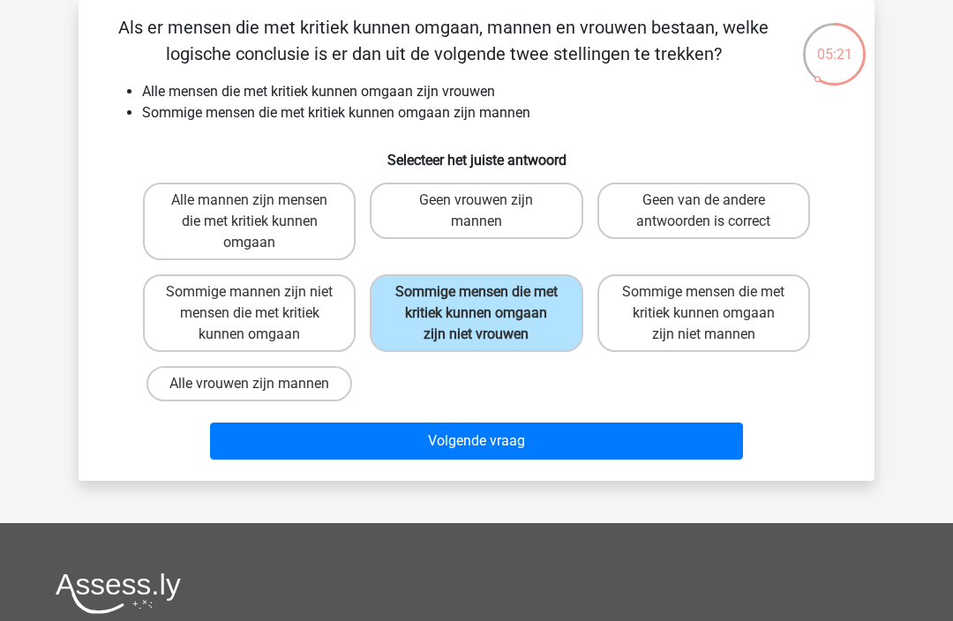
click at [528, 460] on button "Volgende vraag" at bounding box center [477, 441] width 534 height 37
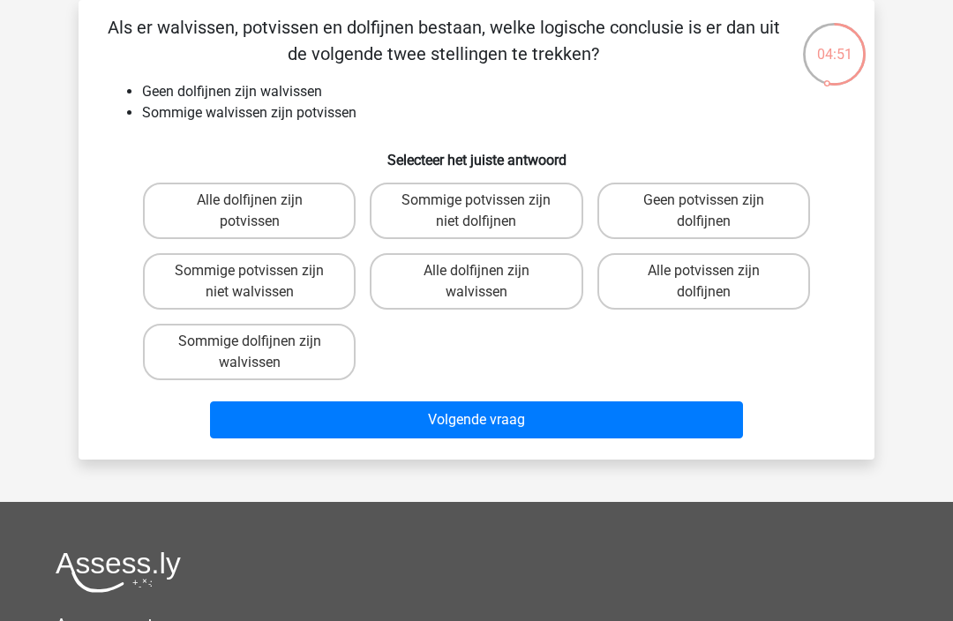
click at [516, 213] on label "Sommige potvissen zijn niet dolfijnen" at bounding box center [476, 211] width 213 height 56
click at [488, 212] on input "Sommige potvissen zijn niet dolfijnen" at bounding box center [481, 205] width 11 height 11
radio input "true"
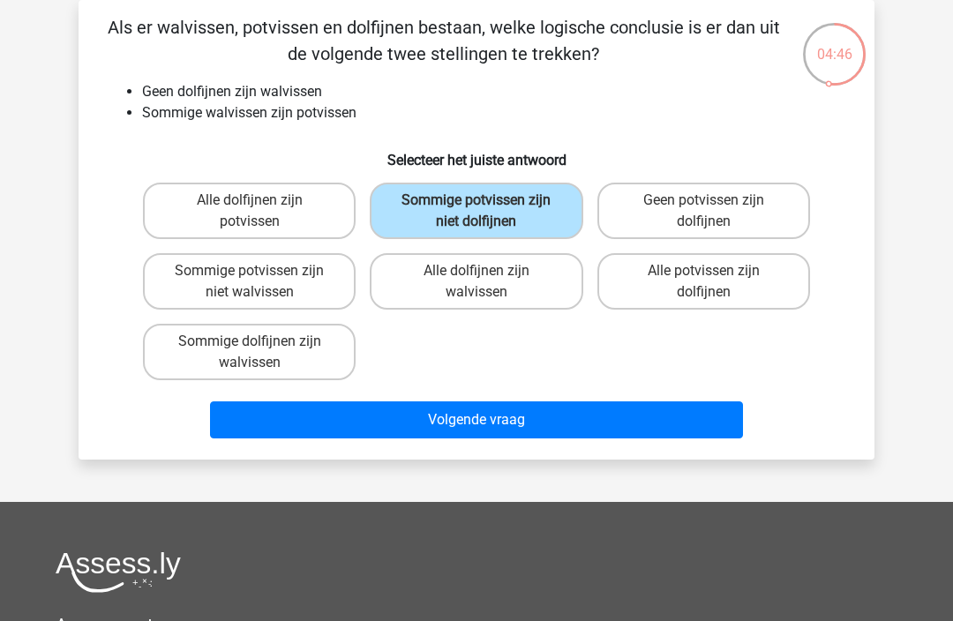
click at [480, 426] on button "Volgende vraag" at bounding box center [477, 419] width 534 height 37
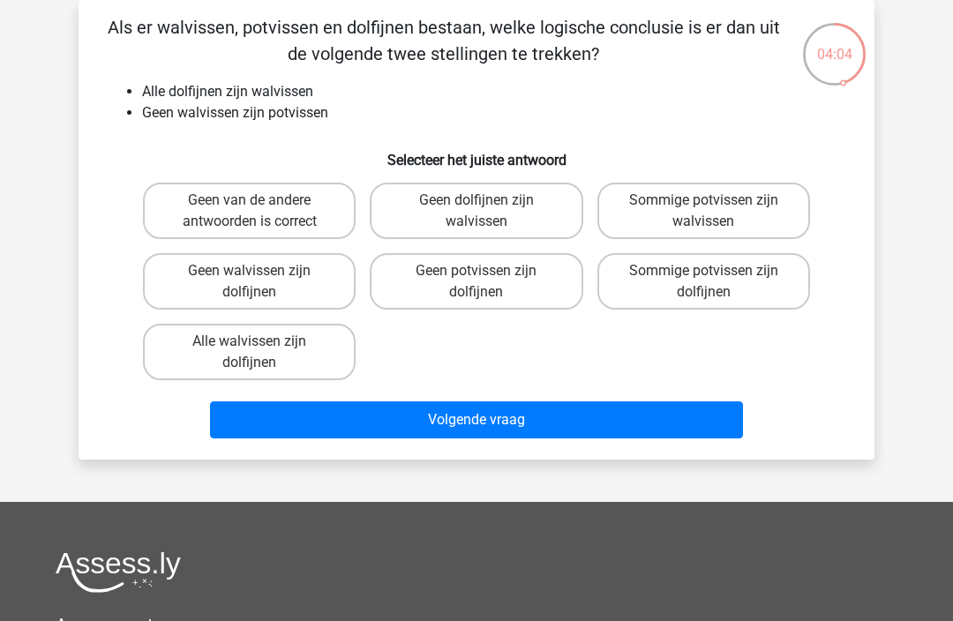
click at [735, 279] on label "Sommige potvissen zijn dolfijnen" at bounding box center [703, 281] width 213 height 56
click at [715, 279] on input "Sommige potvissen zijn dolfijnen" at bounding box center [708, 276] width 11 height 11
radio input "true"
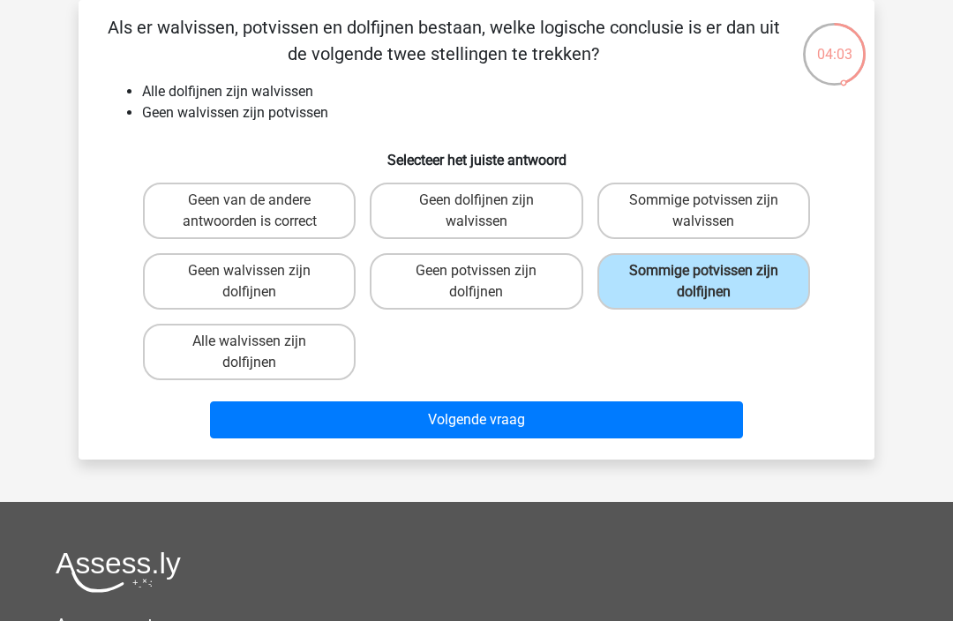
click at [624, 430] on button "Volgende vraag" at bounding box center [477, 419] width 534 height 37
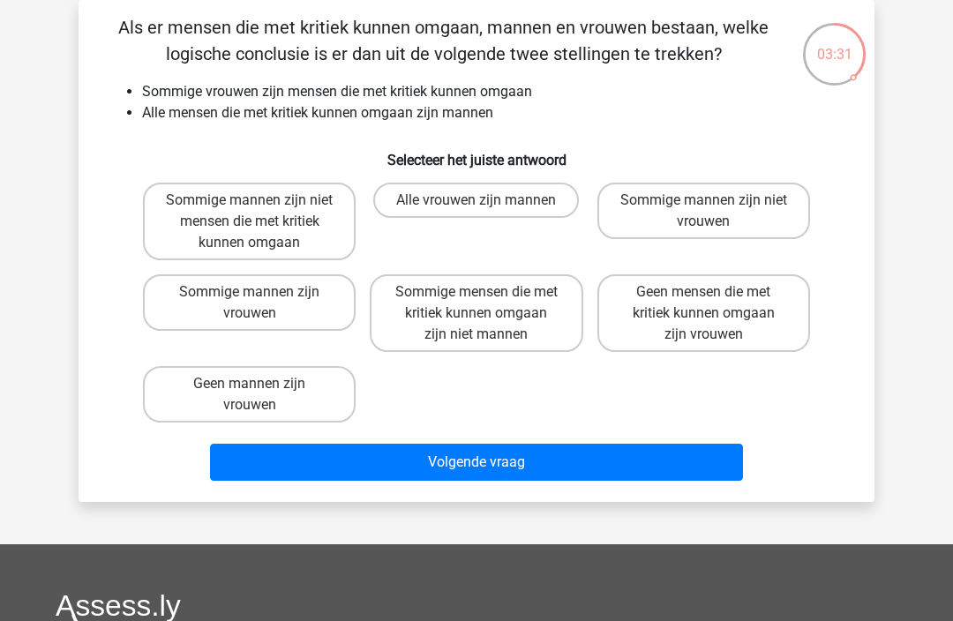
click at [518, 316] on label "Sommige mensen die met kritiek kunnen omgaan zijn niet mannen" at bounding box center [476, 313] width 213 height 78
click at [488, 303] on input "Sommige mensen die met kritiek kunnen omgaan zijn niet mannen" at bounding box center [481, 297] width 11 height 11
radio input "true"
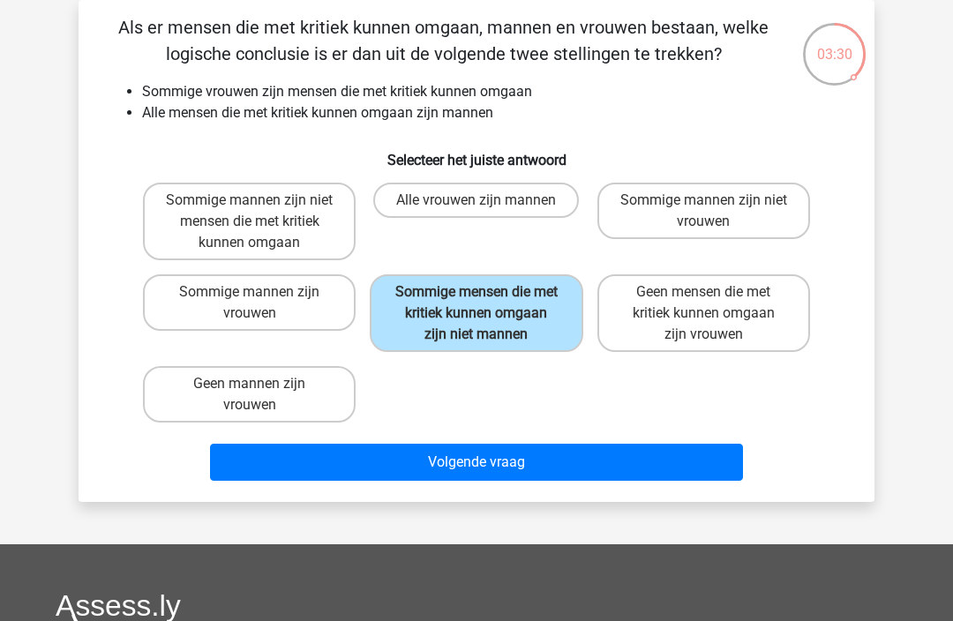
click at [557, 459] on button "Volgende vraag" at bounding box center [477, 462] width 534 height 37
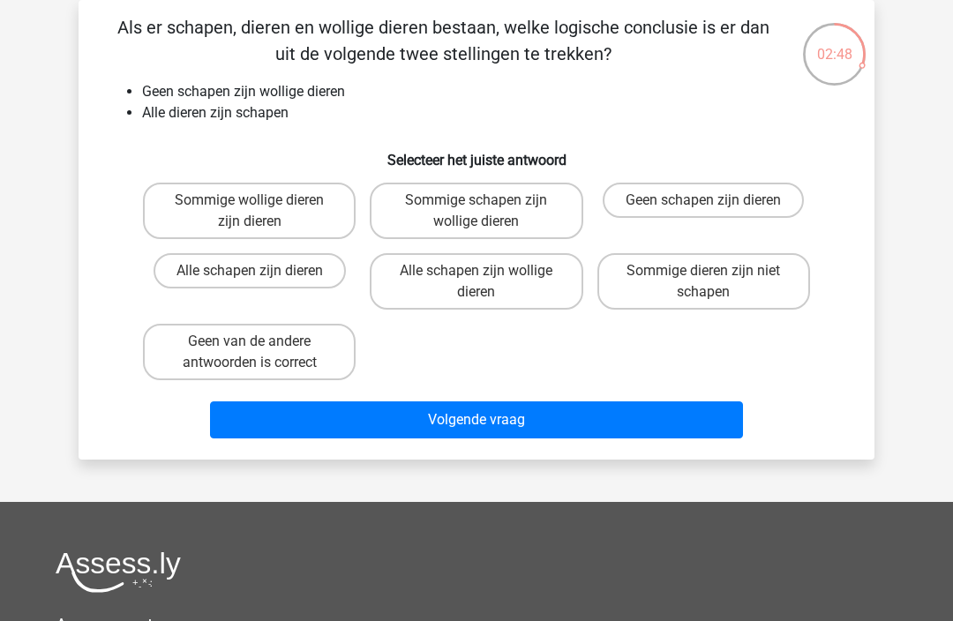
click at [764, 286] on label "Sommige dieren zijn niet schapen" at bounding box center [703, 281] width 213 height 56
click at [715, 282] on input "Sommige dieren zijn niet schapen" at bounding box center [708, 276] width 11 height 11
radio input "true"
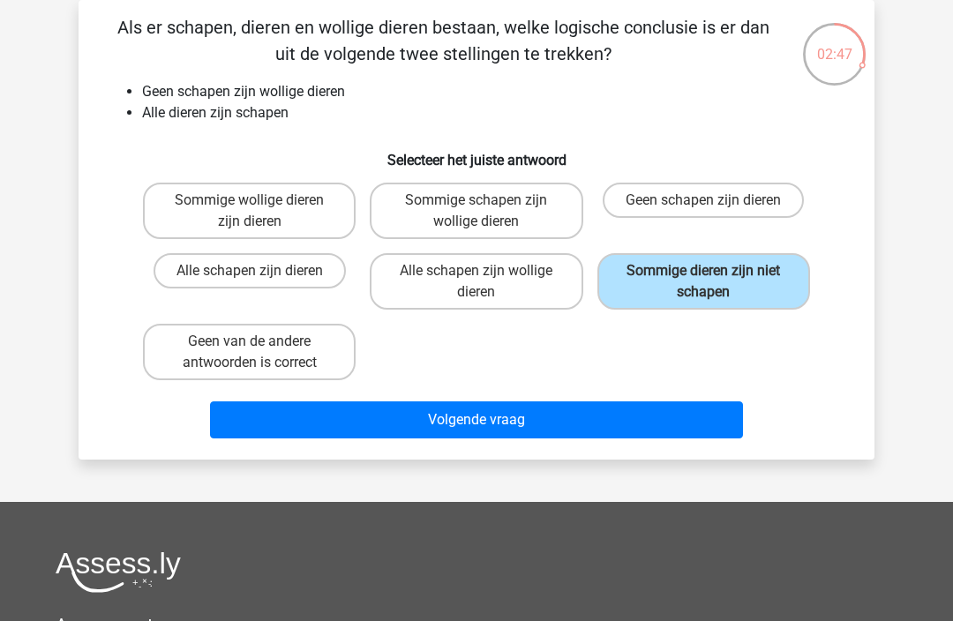
click at [623, 427] on button "Volgende vraag" at bounding box center [477, 419] width 534 height 37
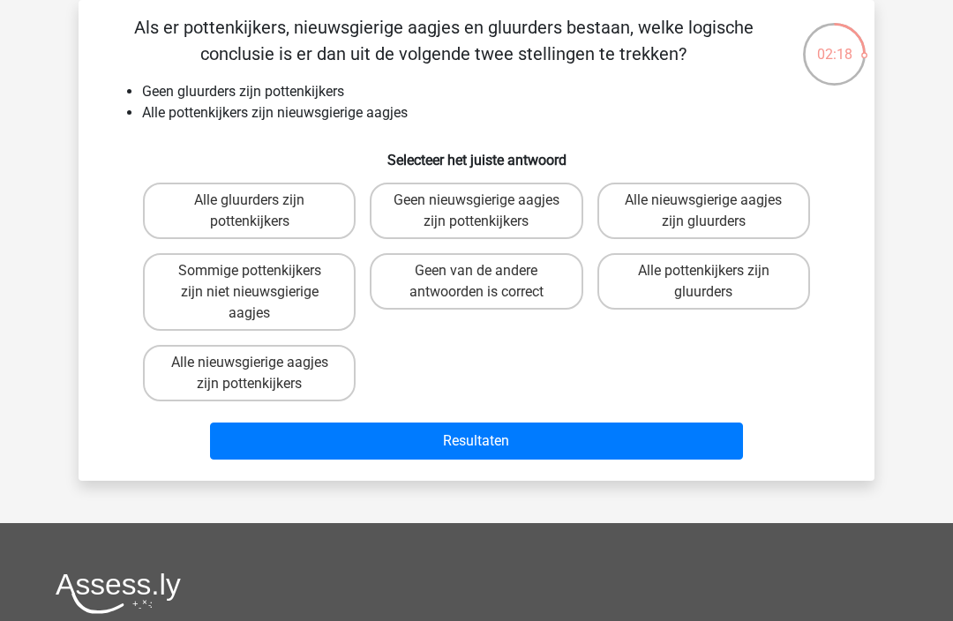
click at [499, 281] on label "Geen van de andere antwoorden is correct" at bounding box center [476, 281] width 213 height 56
click at [488, 281] on input "Geen van de andere antwoorden is correct" at bounding box center [481, 276] width 11 height 11
radio input "true"
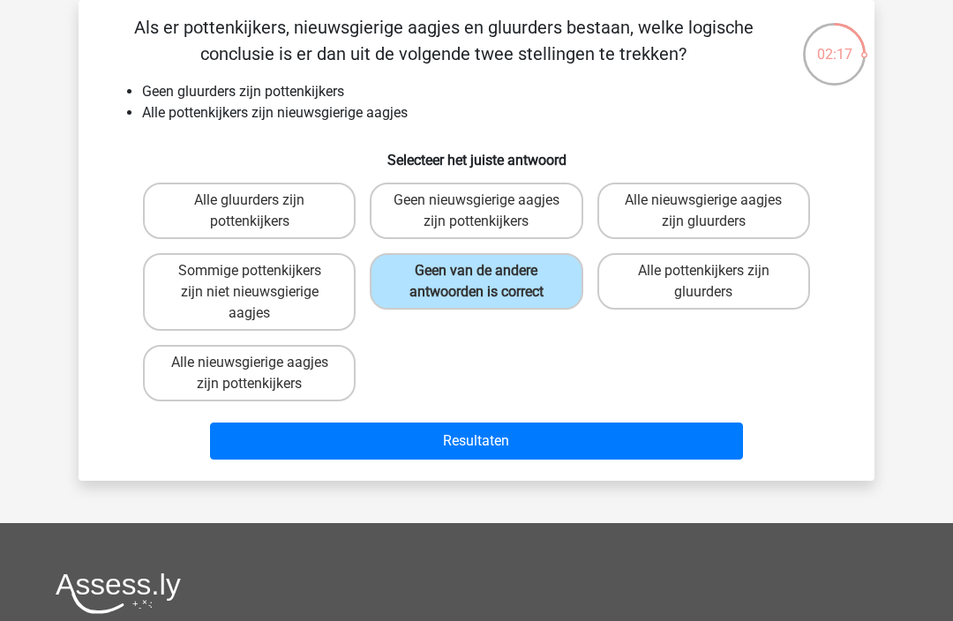
click at [617, 446] on button "Resultaten" at bounding box center [477, 441] width 534 height 37
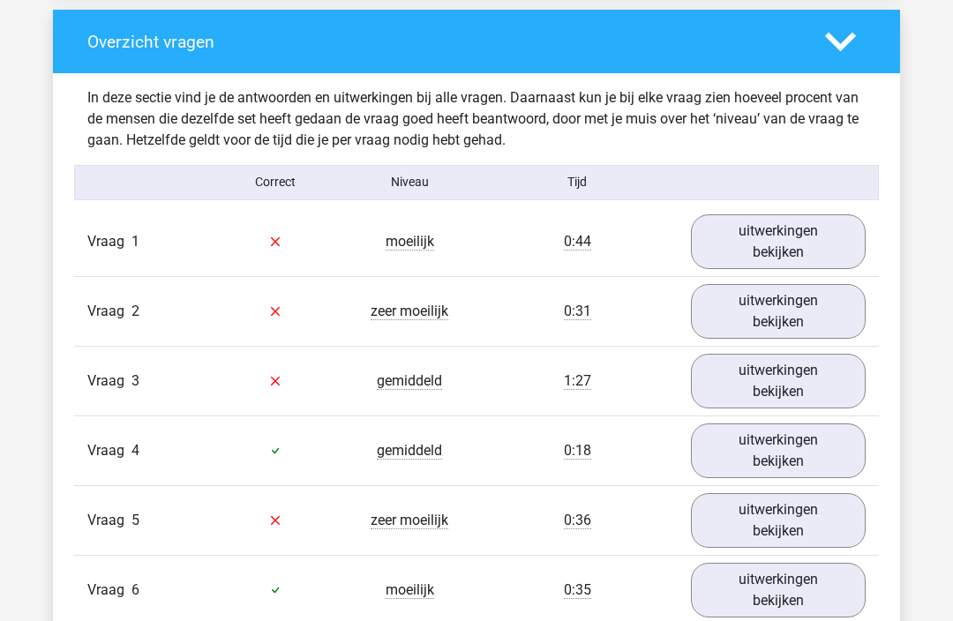
scroll to position [1303, 0]
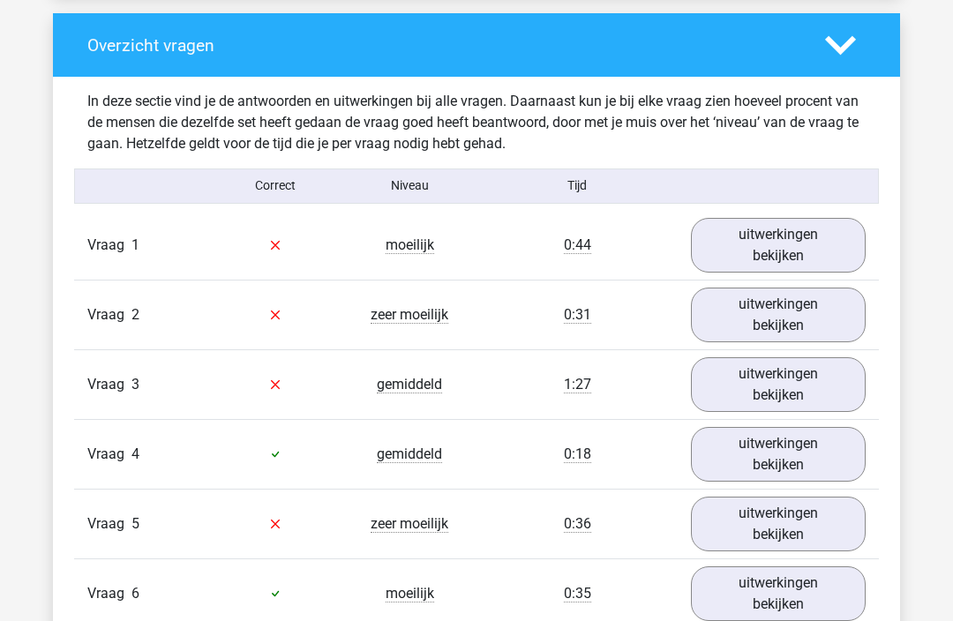
click at [797, 245] on link "uitwerkingen bekijken" at bounding box center [778, 245] width 175 height 55
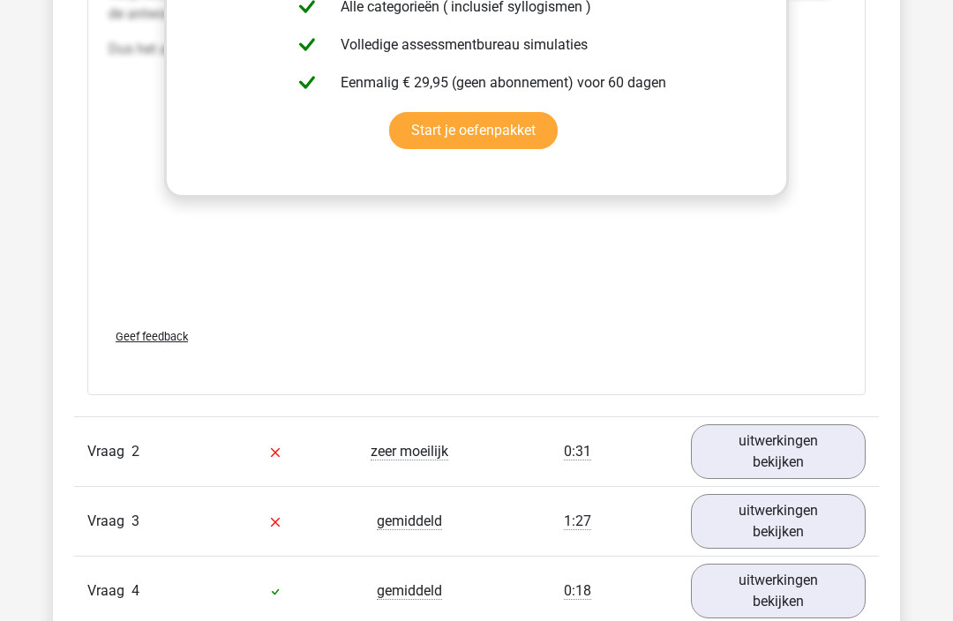
scroll to position [2183, 0]
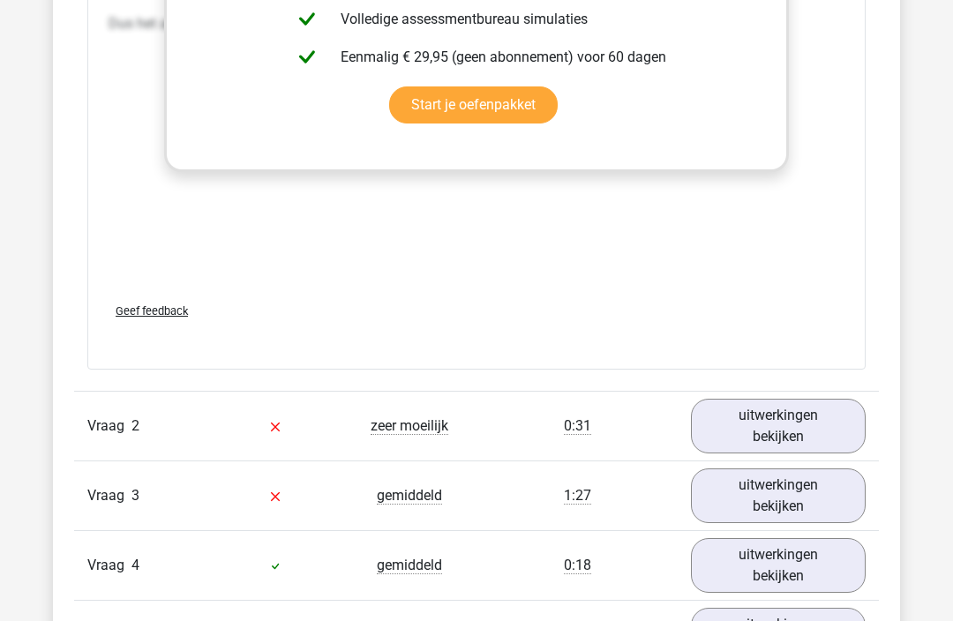
click at [762, 430] on link "uitwerkingen bekijken" at bounding box center [778, 426] width 175 height 55
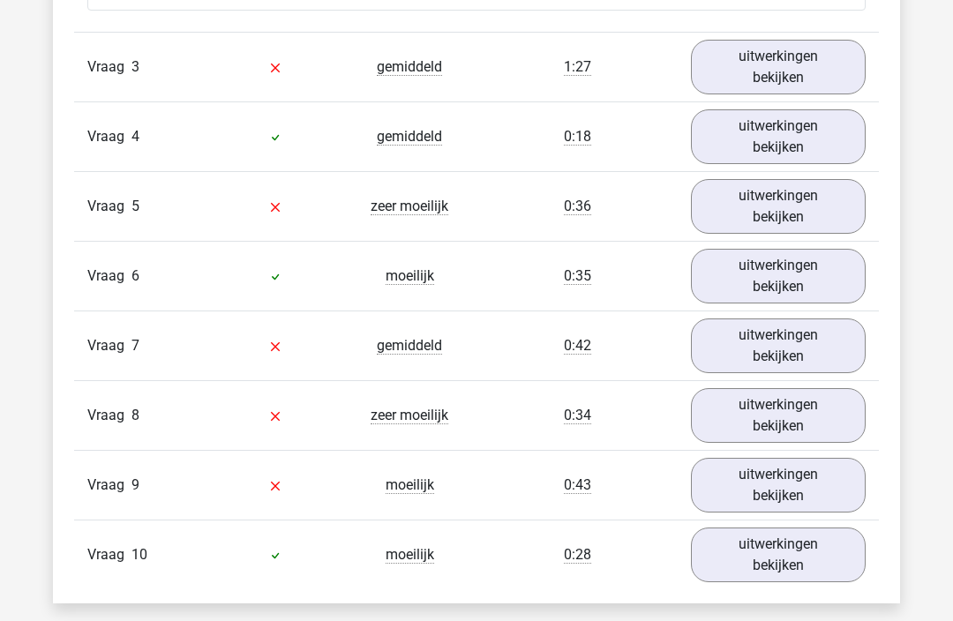
scroll to position [3582, 0]
click at [786, 373] on link "uitwerkingen bekijken" at bounding box center [778, 345] width 175 height 55
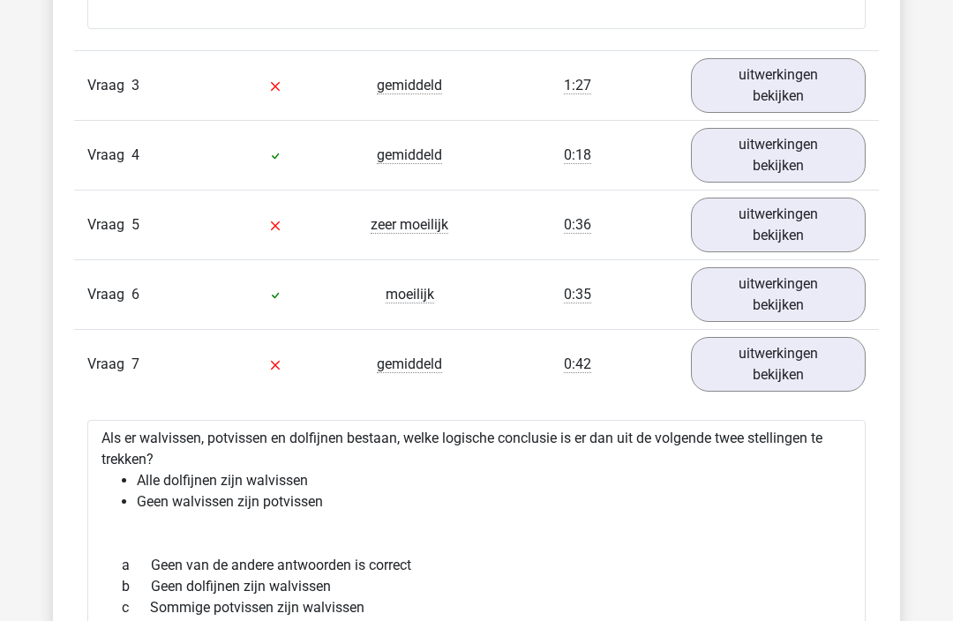
scroll to position [3564, 0]
click at [792, 385] on link "uitwerkingen bekijken" at bounding box center [778, 364] width 175 height 55
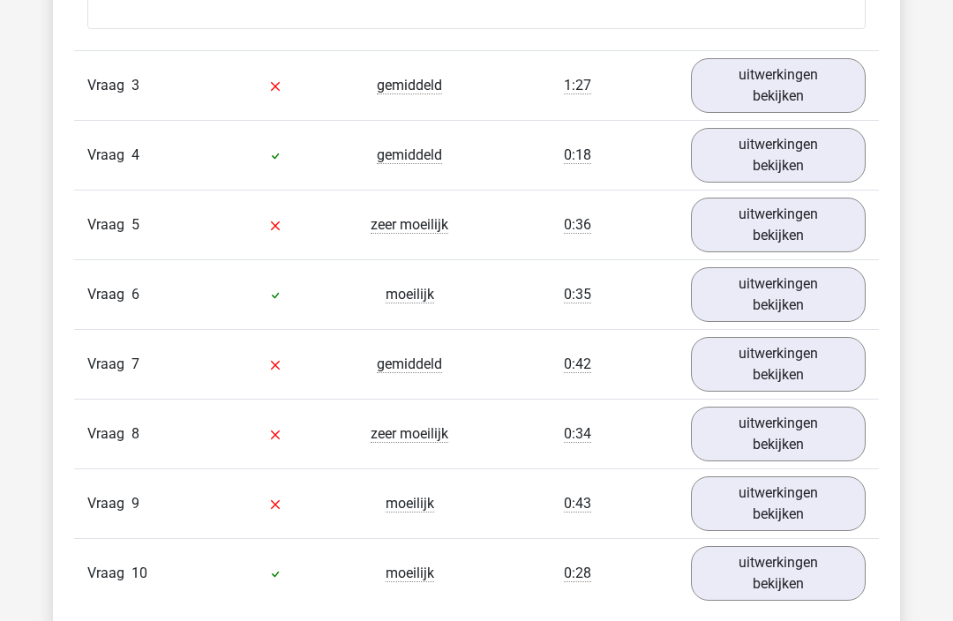
click at [815, 392] on link "uitwerkingen bekijken" at bounding box center [778, 364] width 175 height 55
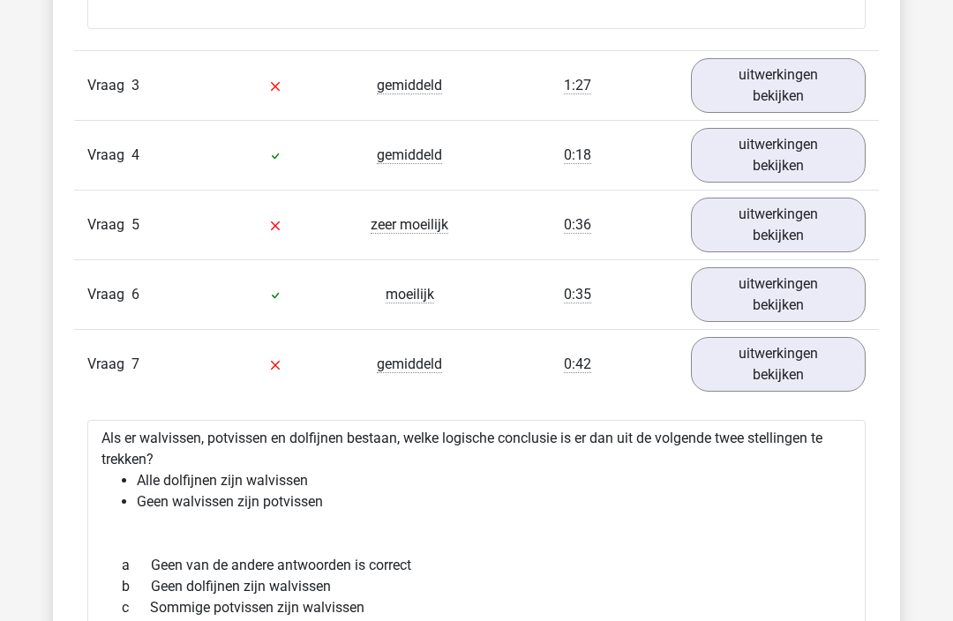
click at [771, 106] on link "uitwerkingen bekijken" at bounding box center [778, 85] width 175 height 55
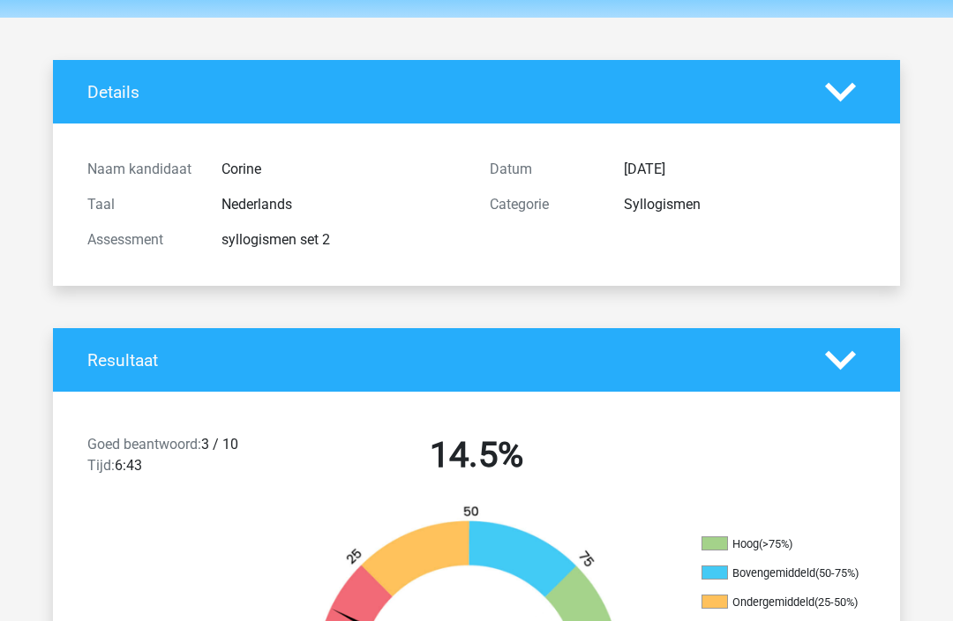
scroll to position [0, 0]
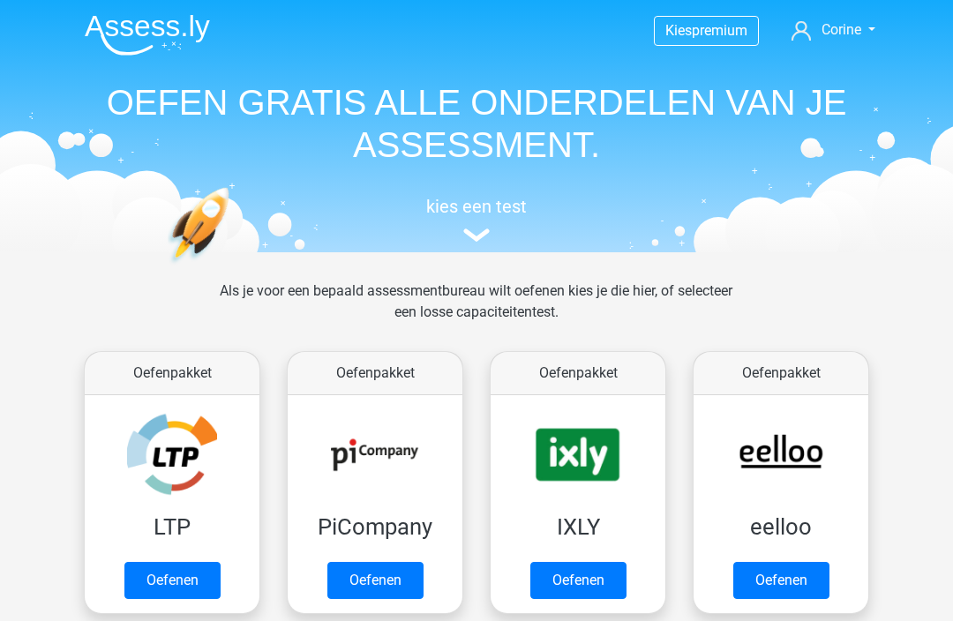
scroll to position [1037, 0]
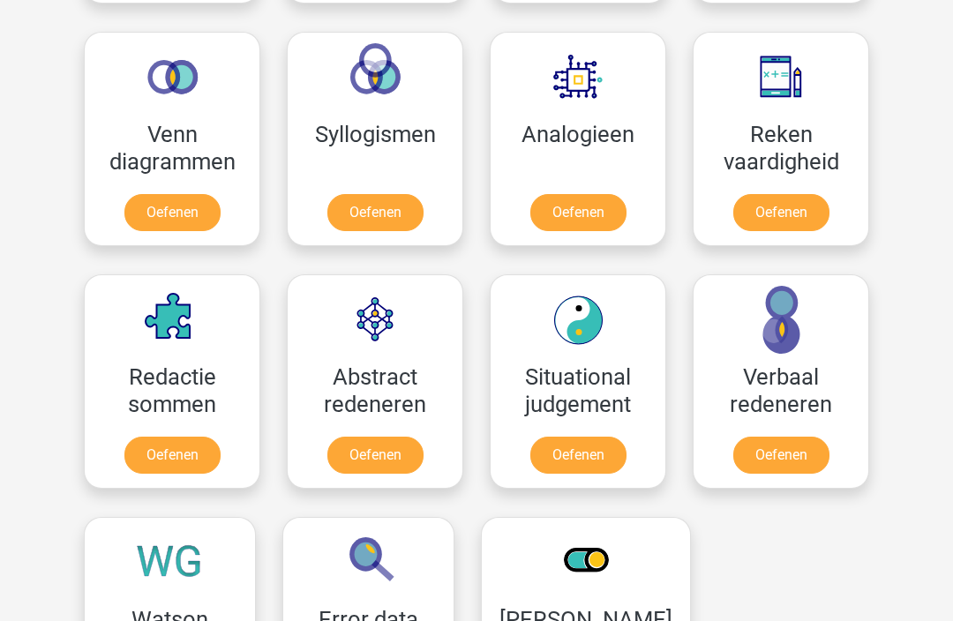
click at [381, 438] on link "Oefenen" at bounding box center [375, 456] width 96 height 37
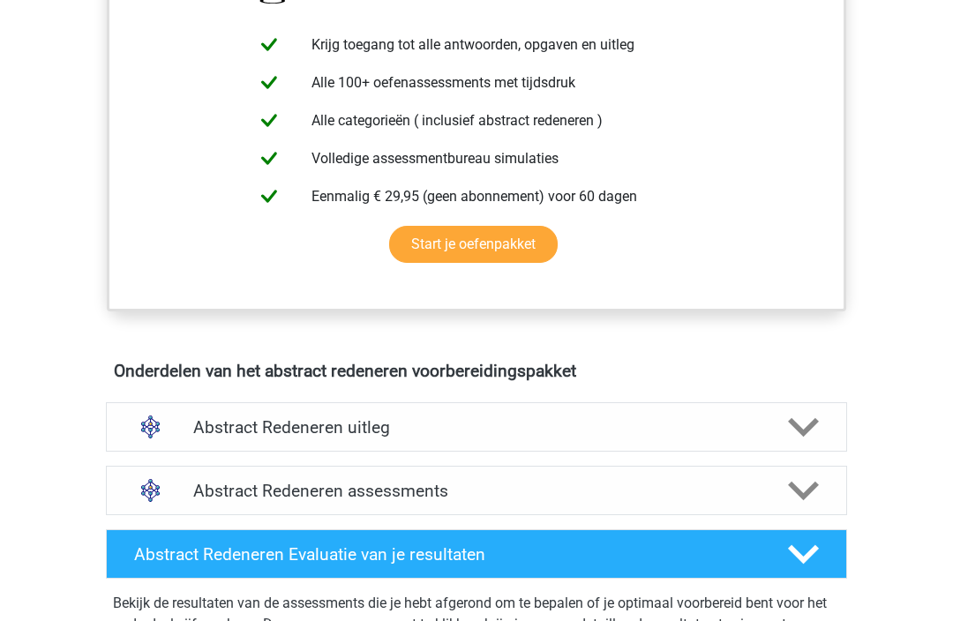
scroll to position [696, 0]
click at [798, 434] on icon at bounding box center [803, 427] width 31 height 31
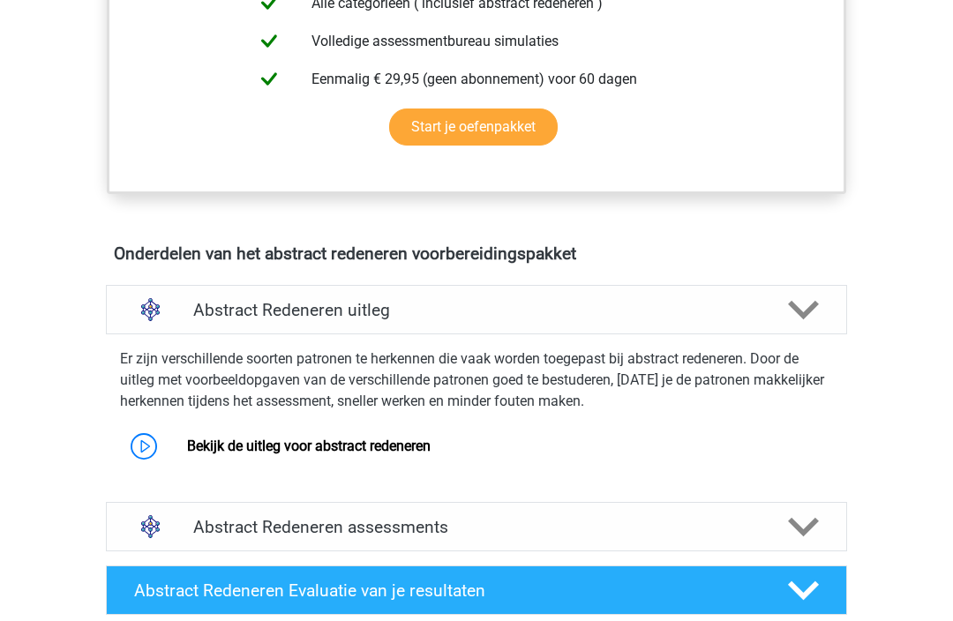
scroll to position [813, 0]
click at [430, 443] on link "Bekijk de uitleg voor abstract redeneren" at bounding box center [308, 446] width 243 height 17
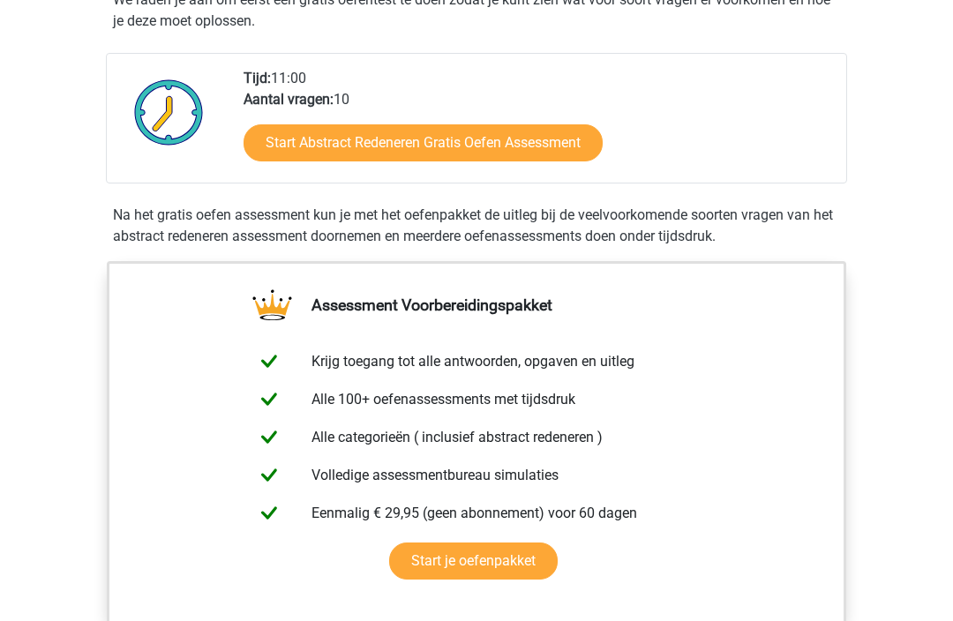
scroll to position [122, 0]
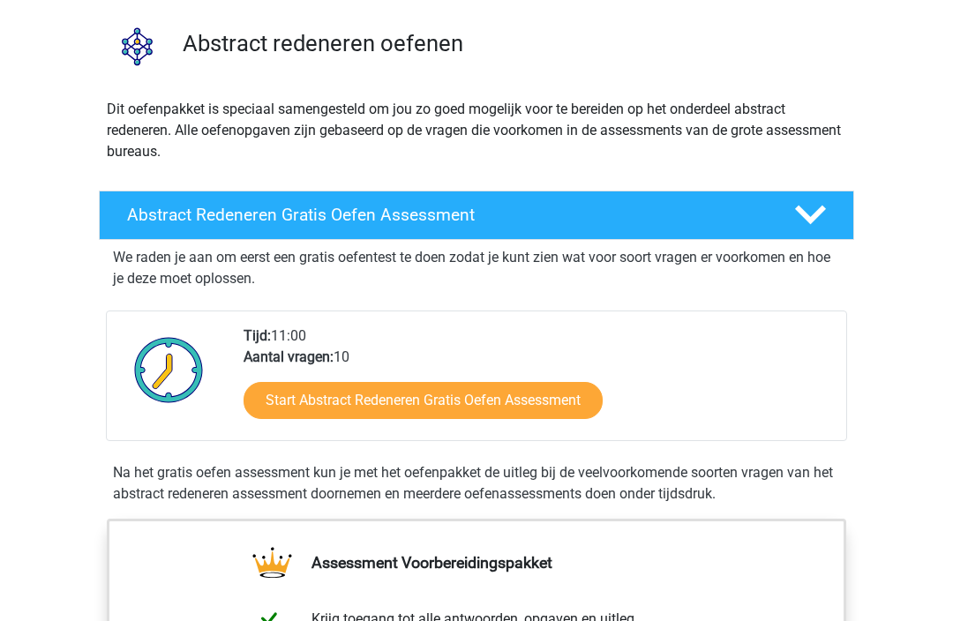
click at [341, 419] on link "Start Abstract Redeneren Gratis Oefen Assessment" at bounding box center [422, 400] width 359 height 37
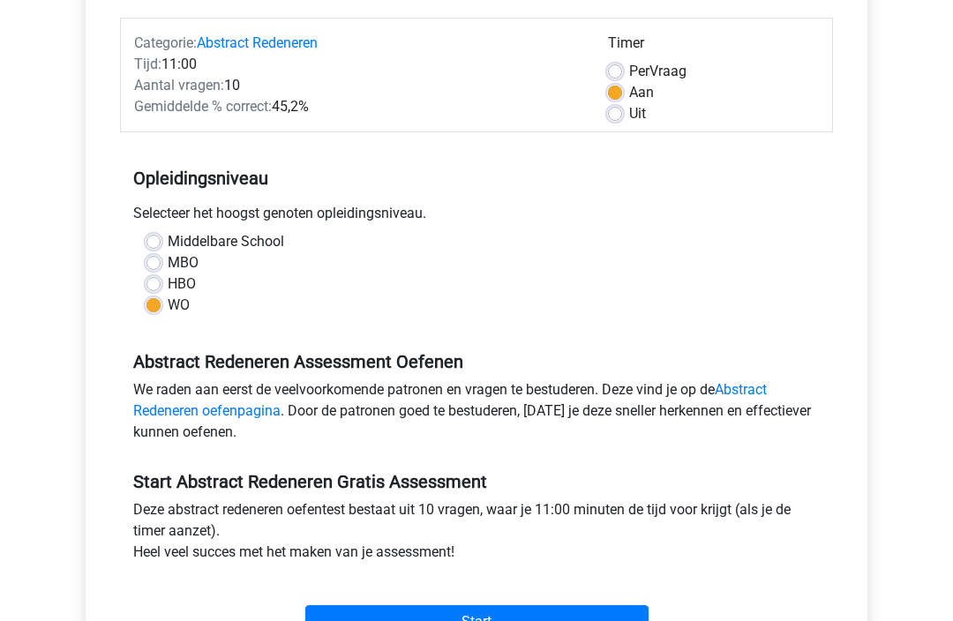
scroll to position [220, 0]
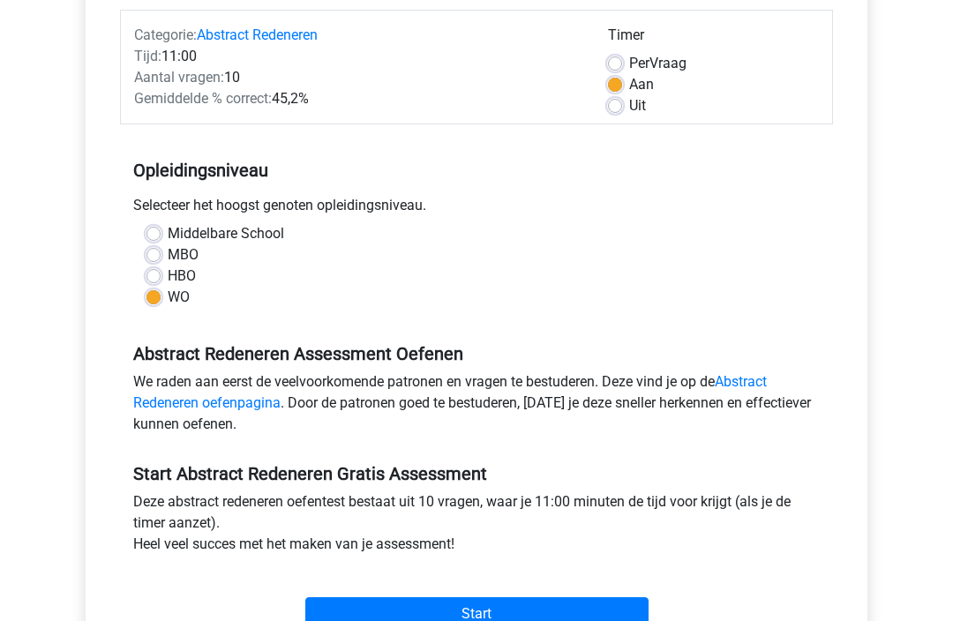
click at [371, 615] on input "Start" at bounding box center [476, 614] width 343 height 34
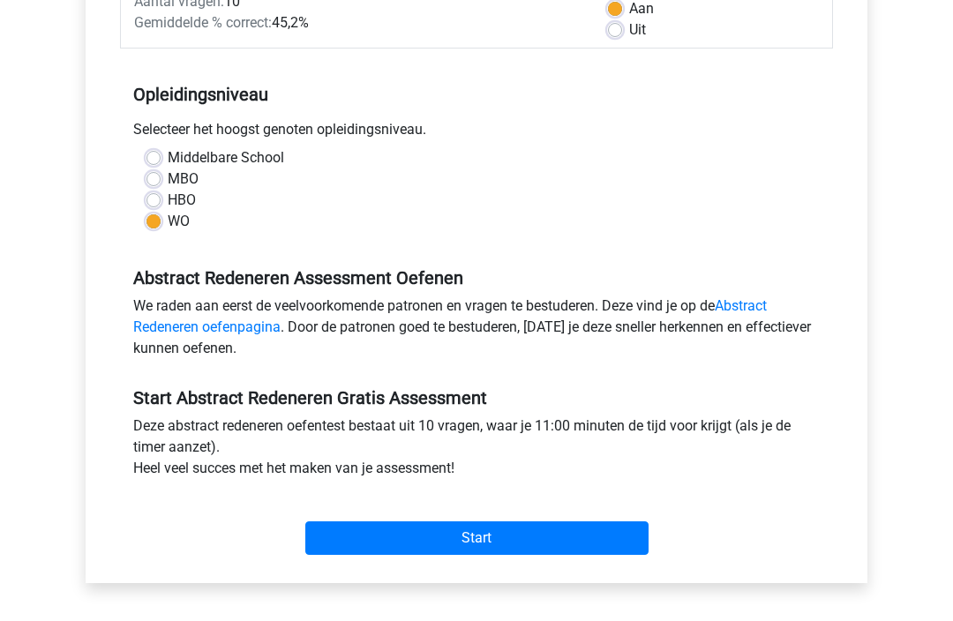
scroll to position [296, 0]
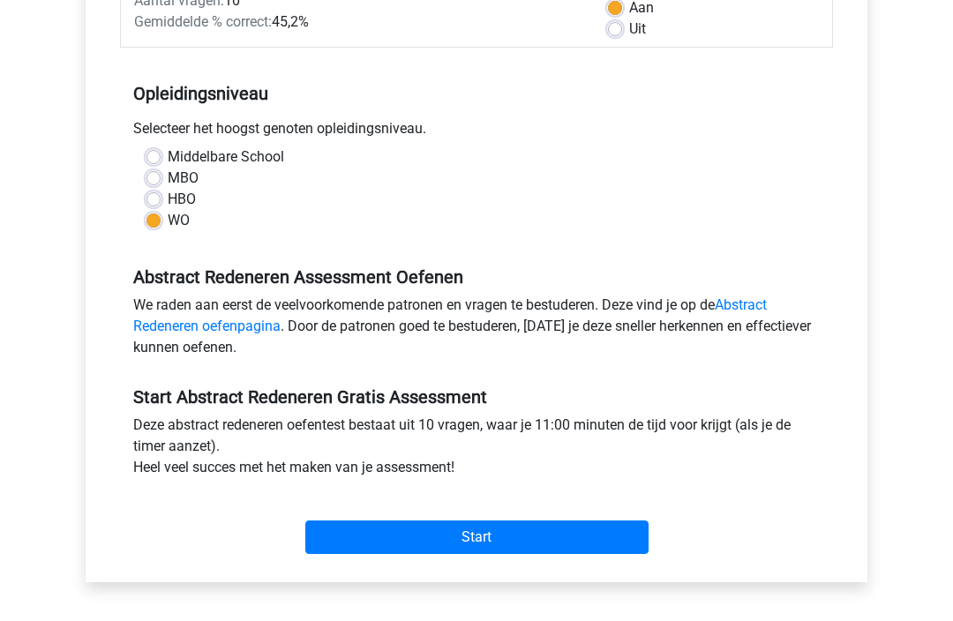
click at [207, 330] on link "Abstract Redeneren oefenpagina" at bounding box center [449, 316] width 633 height 38
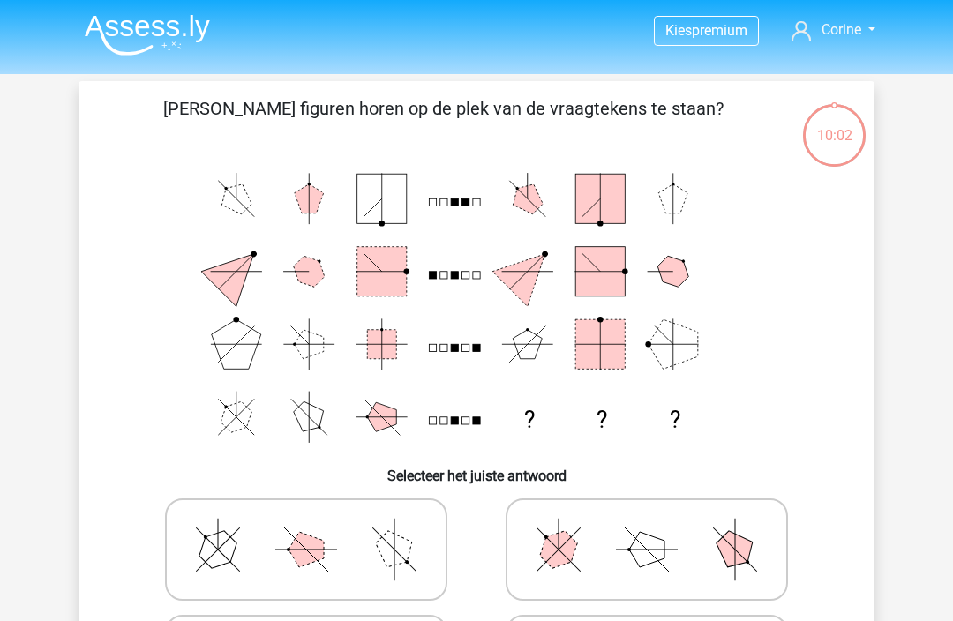
click at [625, 534] on icon at bounding box center [646, 549] width 265 height 88
click at [647, 528] on input "radio" at bounding box center [652, 521] width 11 height 11
radio input "true"
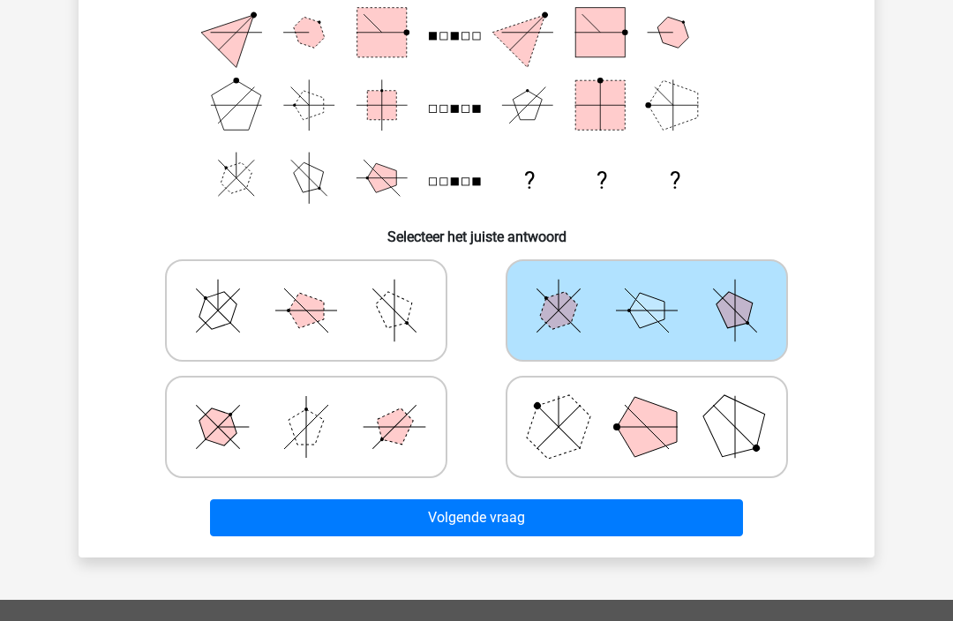
scroll to position [239, 0]
click at [695, 422] on icon at bounding box center [646, 427] width 265 height 88
click at [658, 405] on input "radio" at bounding box center [652, 398] width 11 height 11
radio input "true"
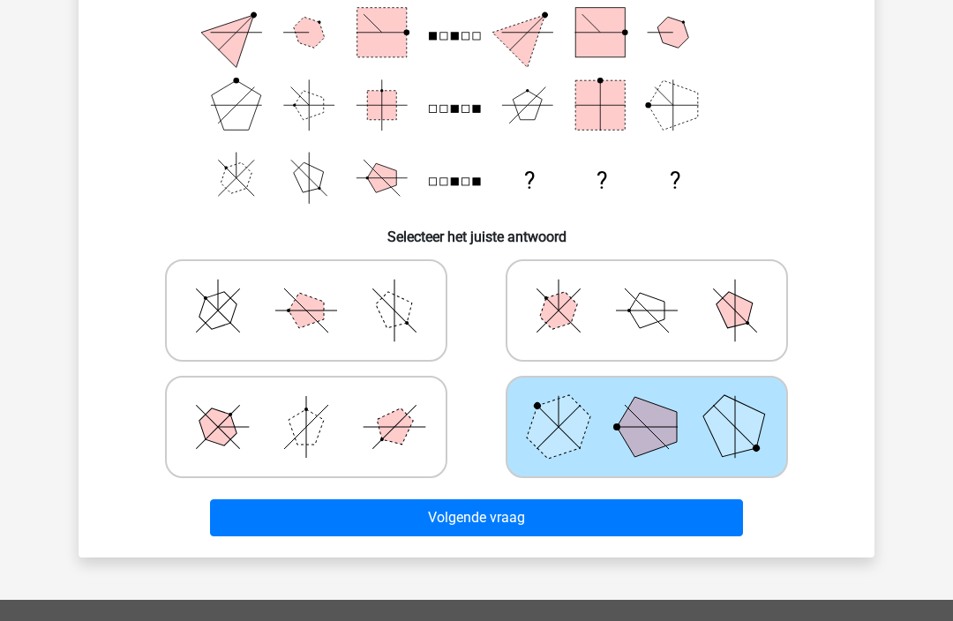
click at [632, 527] on button "Volgende vraag" at bounding box center [477, 517] width 534 height 37
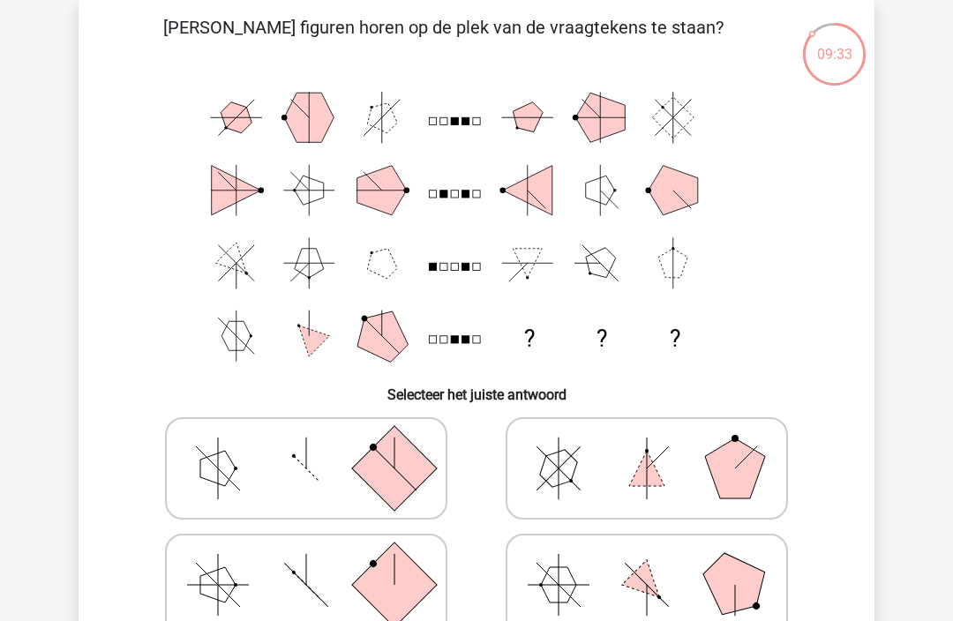
scroll to position [0, 0]
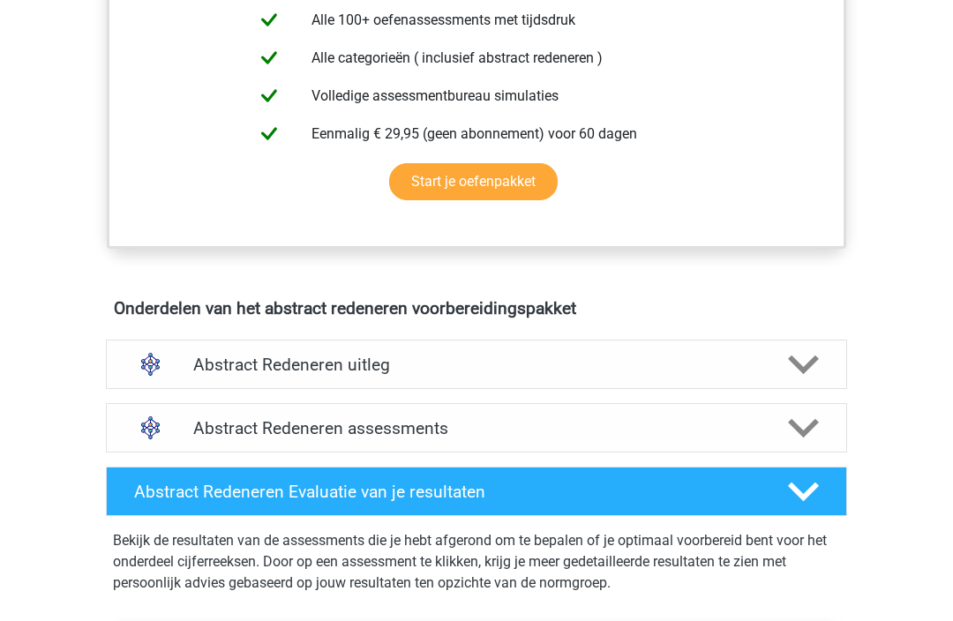
scroll to position [803, 0]
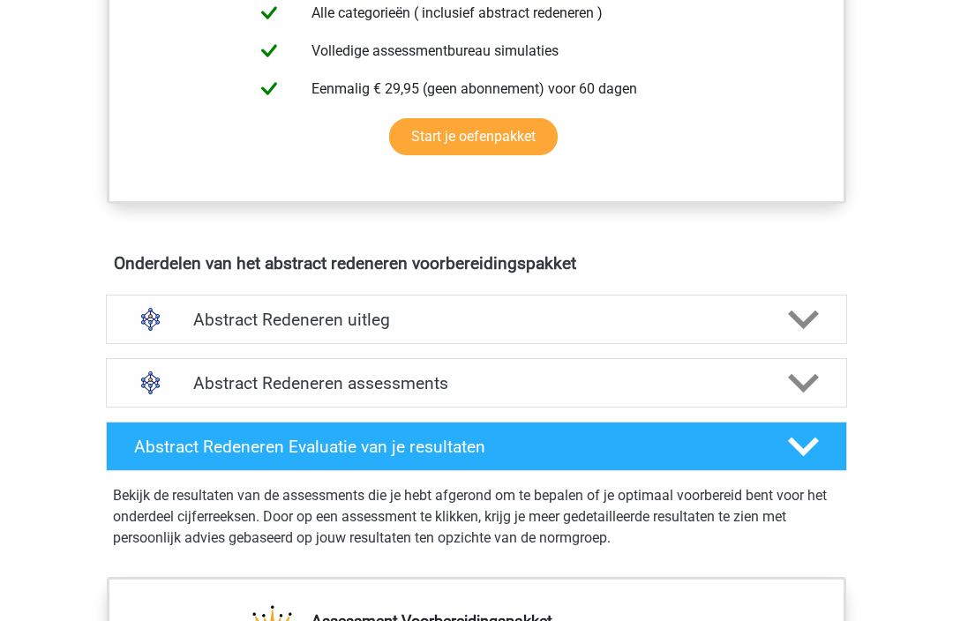
click at [228, 316] on h4 "Abstract Redeneren uitleg" at bounding box center [476, 321] width 566 height 20
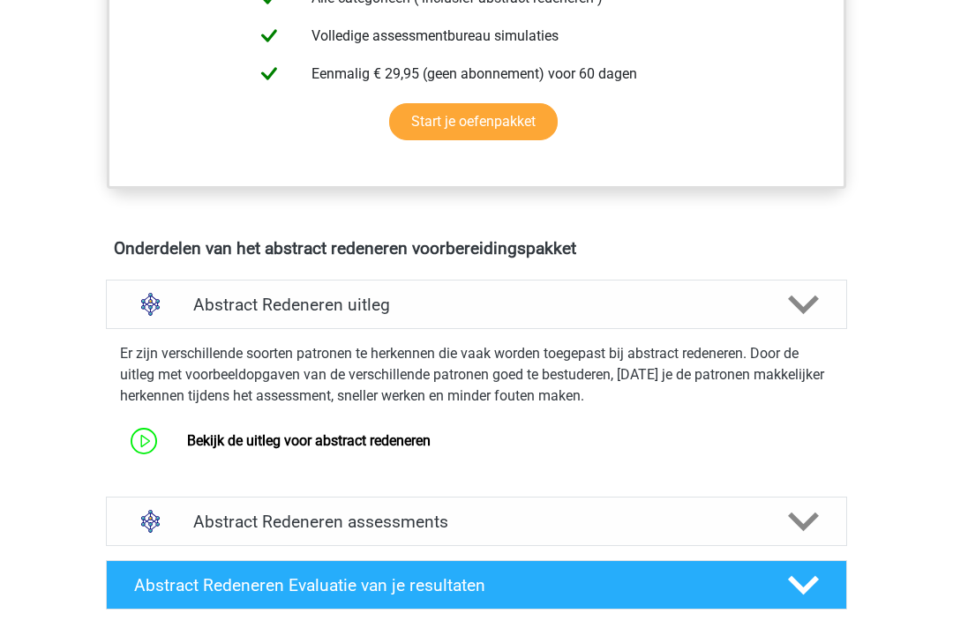
scroll to position [819, 0]
click at [264, 440] on link "Bekijk de uitleg voor abstract redeneren" at bounding box center [308, 440] width 243 height 17
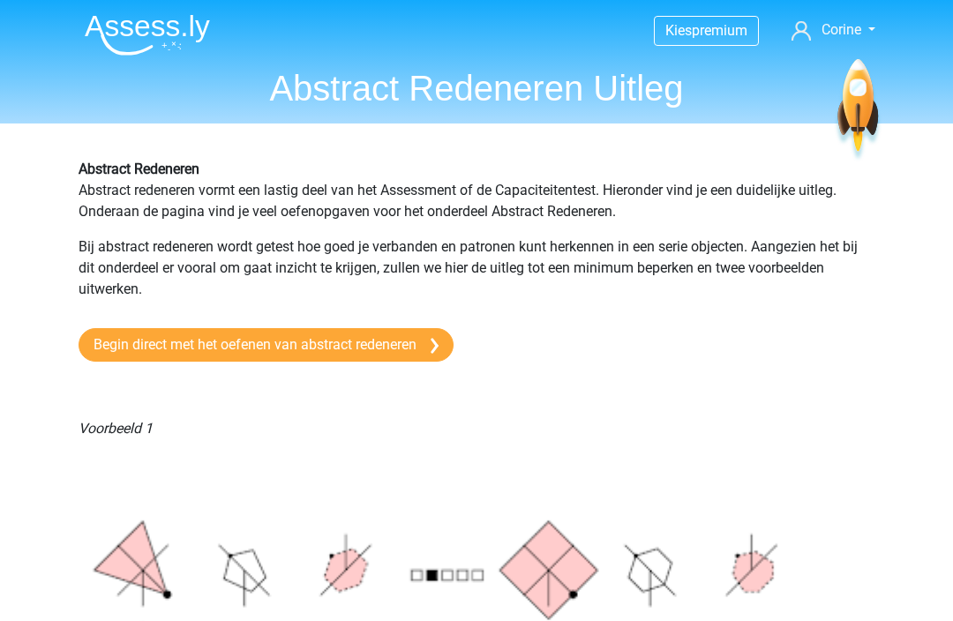
click at [423, 1] on header "Kies premium Corine [EMAIL_ADDRESS][DOMAIN_NAME]" at bounding box center [476, 62] width 953 height 124
